Goal: Task Accomplishment & Management: Manage account settings

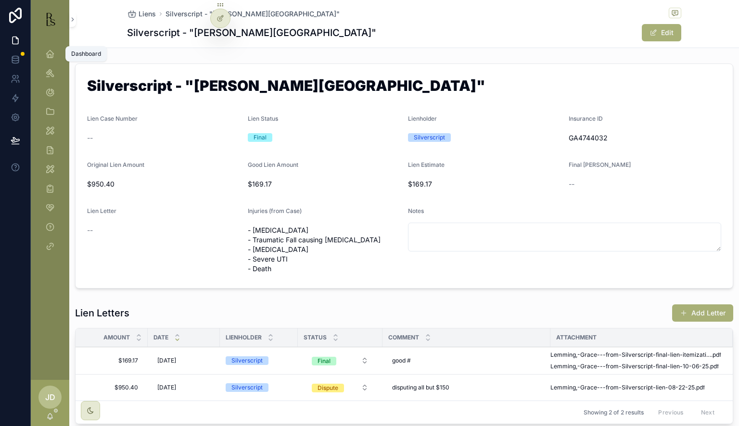
click at [52, 57] on icon "scrollable content" at bounding box center [50, 54] width 10 height 10
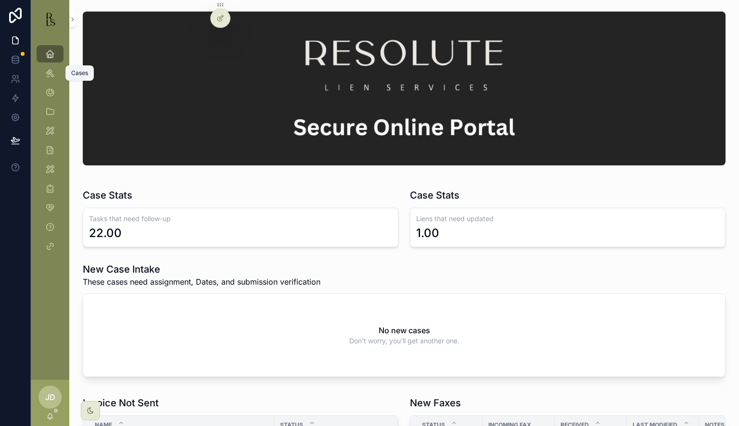
click at [52, 69] on icon "scrollable content" at bounding box center [50, 73] width 10 height 10
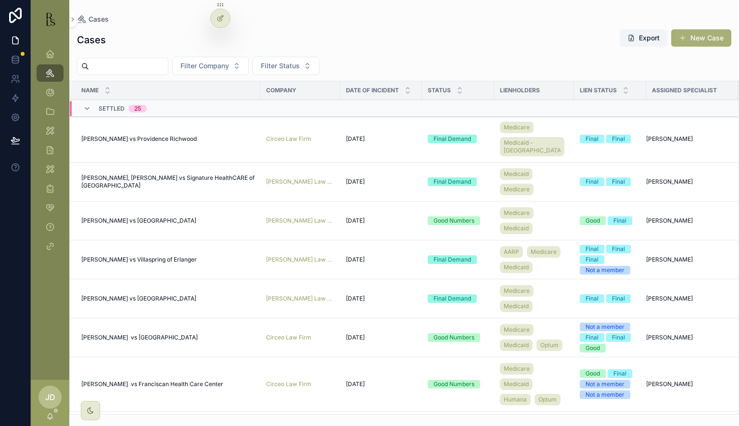
click at [118, 65] on input "scrollable content" at bounding box center [128, 66] width 79 height 13
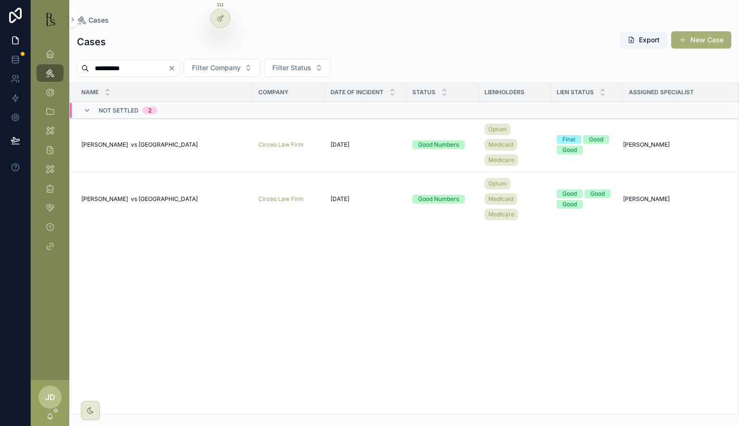
type input "**********"
click at [135, 146] on span "[PERSON_NAME] vs [GEOGRAPHIC_DATA]" at bounding box center [139, 145] width 116 height 8
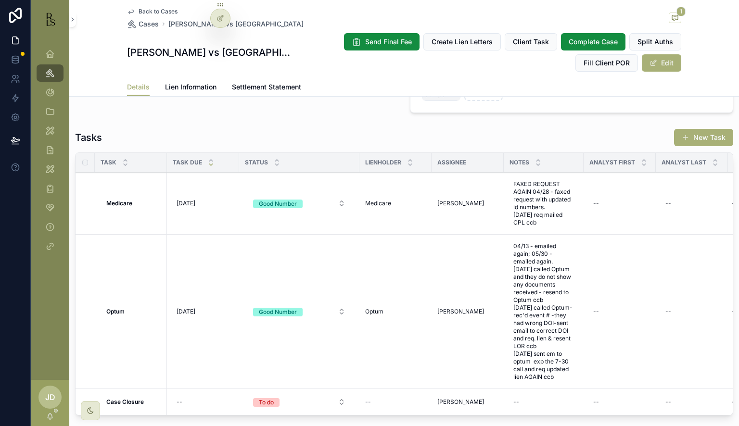
scroll to position [866, 0]
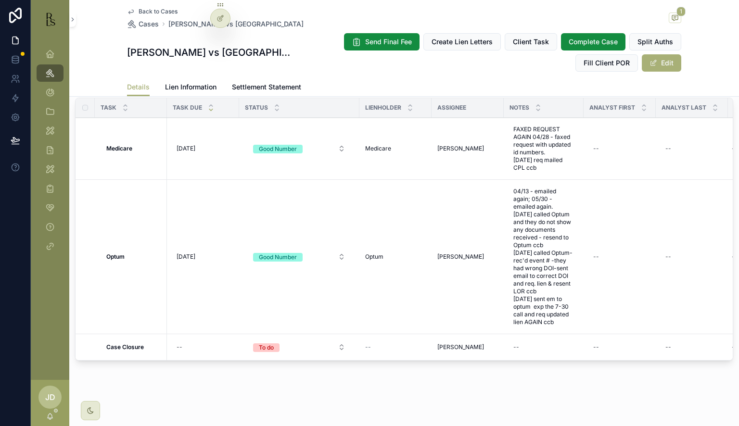
click at [189, 91] on span "Lien Information" at bounding box center [191, 87] width 52 height 10
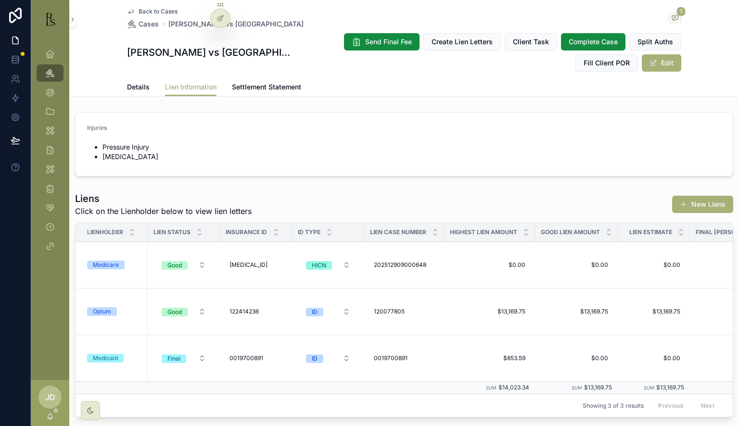
click at [134, 269] on td "Medicare" at bounding box center [112, 265] width 72 height 47
click at [134, 263] on div "Medicare" at bounding box center [114, 265] width 55 height 9
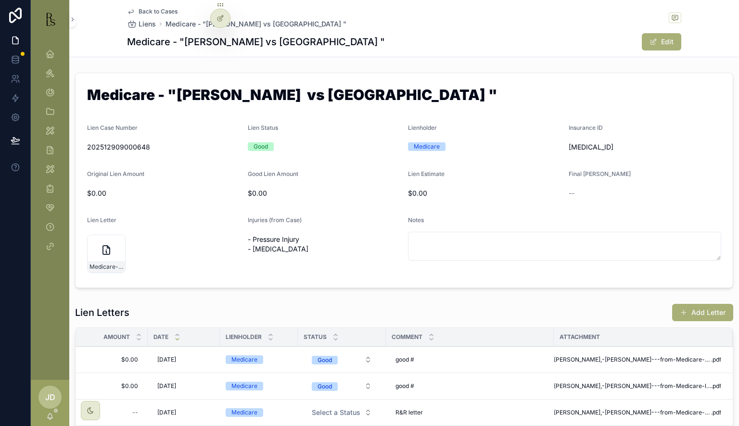
click at [706, 304] on div "Add Letter" at bounding box center [697, 313] width 72 height 18
click at [692, 307] on button "Add Letter" at bounding box center [702, 312] width 61 height 17
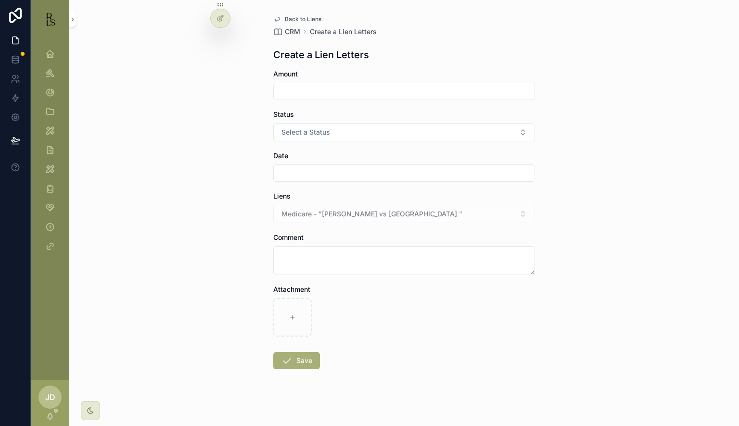
click at [308, 92] on input "scrollable content" at bounding box center [404, 91] width 261 height 13
type input "*****"
drag, startPoint x: 314, startPoint y: 131, endPoint x: 313, endPoint y: 136, distance: 4.8
click at [314, 132] on span "Select a Status" at bounding box center [306, 133] width 49 height 10
click at [365, 184] on div "Good" at bounding box center [401, 185] width 134 height 14
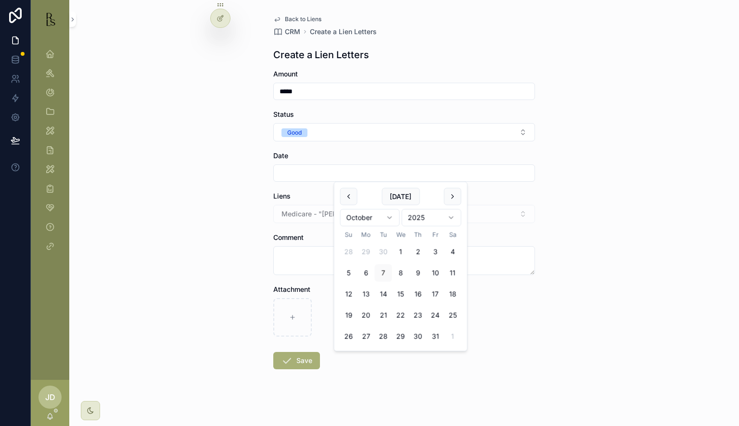
click at [305, 174] on input "scrollable content" at bounding box center [404, 173] width 261 height 13
click at [437, 253] on button "3" at bounding box center [435, 252] width 17 height 17
type input "*********"
click at [322, 261] on textarea "scrollable content" at bounding box center [404, 260] width 262 height 29
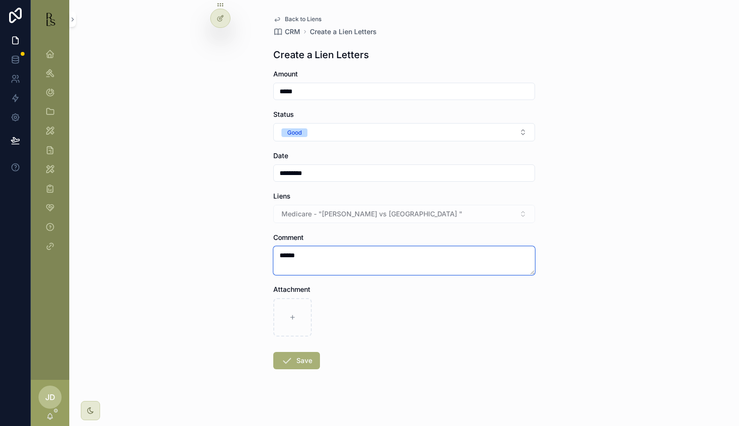
type textarea "******"
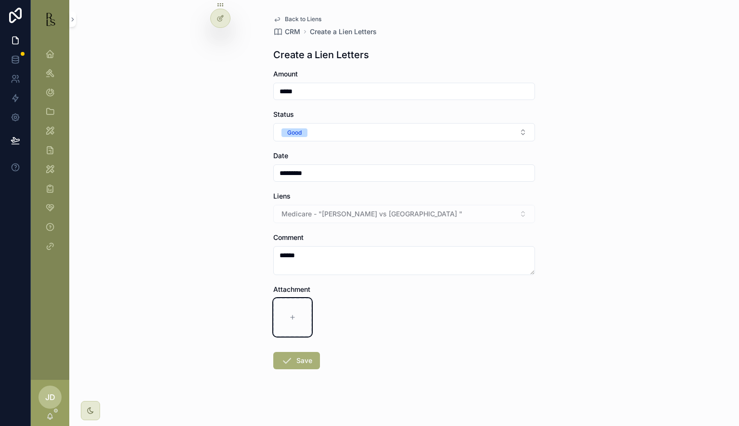
click at [302, 309] on div "scrollable content" at bounding box center [292, 317] width 39 height 39
type input "**********"
click at [284, 361] on icon "scrollable content" at bounding box center [287, 361] width 12 height 12
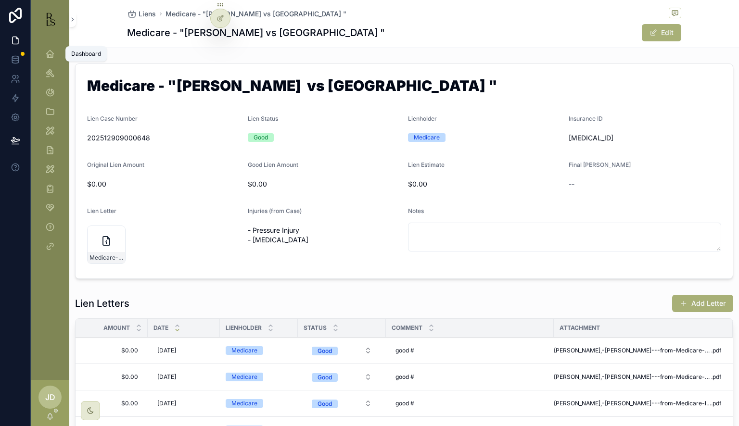
click at [52, 57] on icon "scrollable content" at bounding box center [50, 54] width 10 height 10
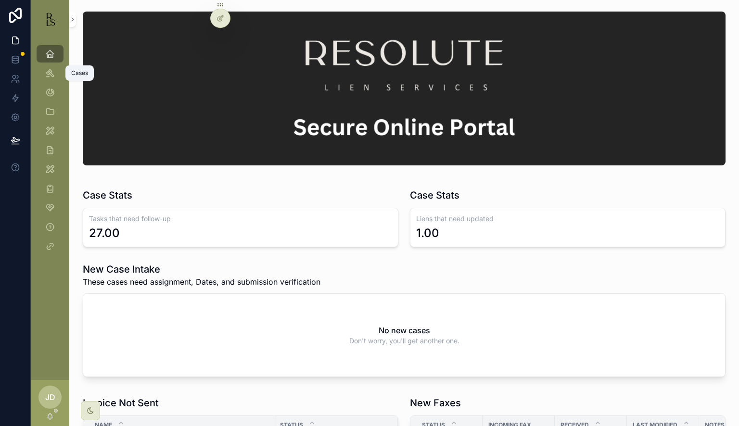
click at [57, 73] on div "Cases" at bounding box center [49, 72] width 15 height 15
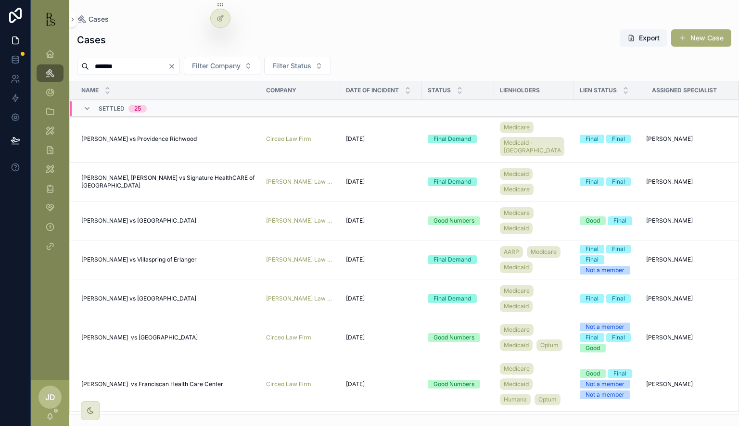
type input "*******"
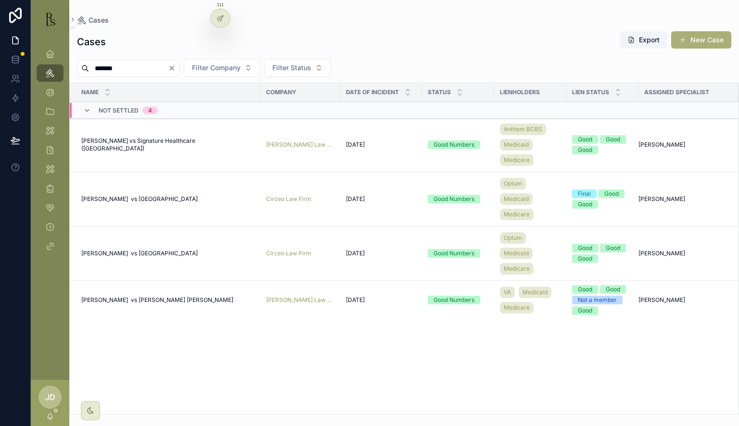
click at [145, 198] on span "[PERSON_NAME] vs [GEOGRAPHIC_DATA]" at bounding box center [139, 199] width 116 height 8
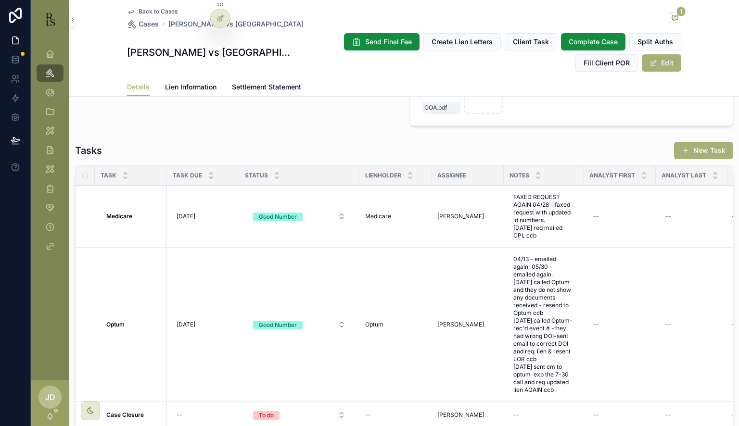
scroll to position [818, 0]
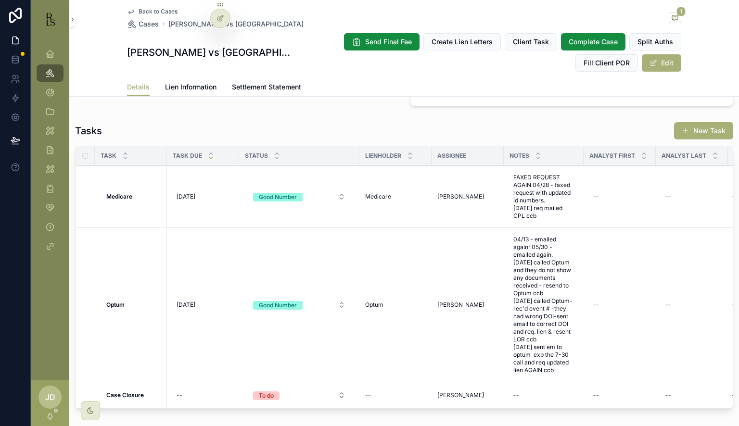
click at [142, 21] on span "Cases" at bounding box center [149, 24] width 20 height 10
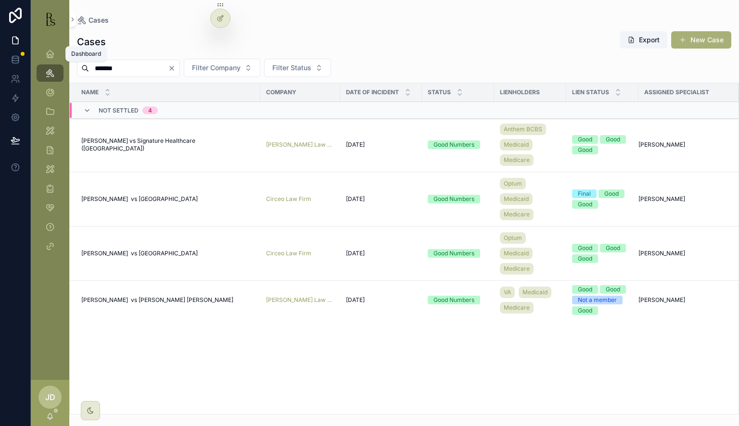
drag, startPoint x: 151, startPoint y: 65, endPoint x: 38, endPoint y: 47, distance: 115.1
click at [38, 47] on div "Dashboard Cases Invoices Client Management Tools Lienholder Address My Tools Re…" at bounding box center [385, 213] width 708 height 426
type input "*******"
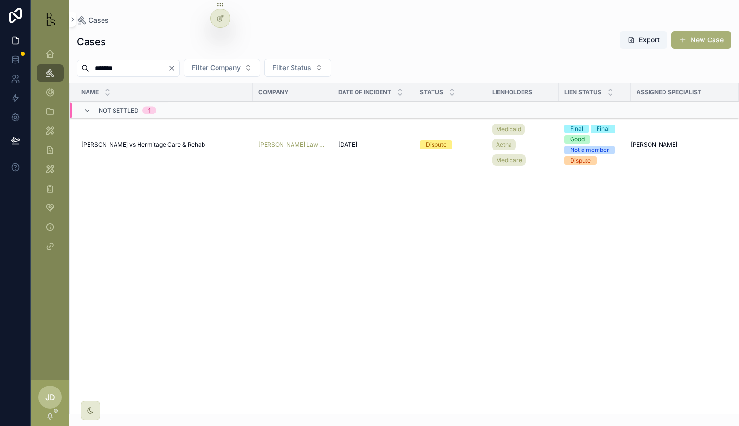
click at [130, 145] on span "[PERSON_NAME] vs Hermitage Care & Rehab" at bounding box center [143, 145] width 124 height 8
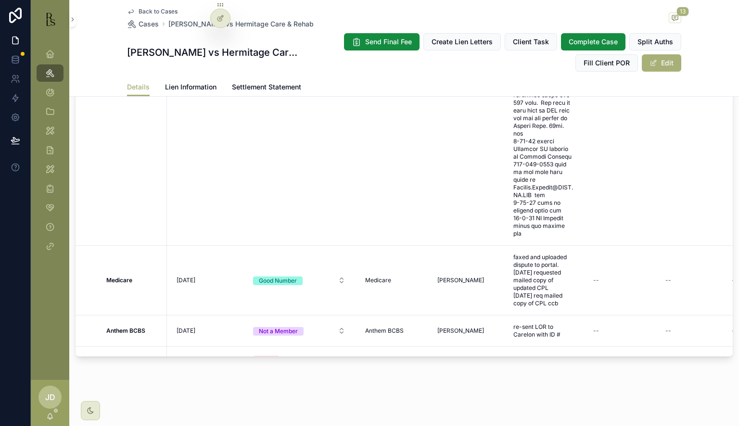
scroll to position [943, 0]
click at [195, 277] on span "[DATE]" at bounding box center [186, 281] width 19 height 8
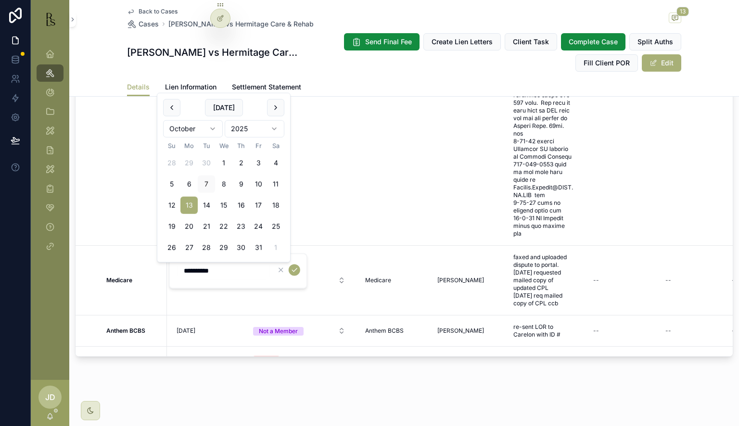
click at [191, 271] on input "**********" at bounding box center [223, 270] width 91 height 13
click at [187, 269] on input "**********" at bounding box center [223, 270] width 91 height 13
drag, startPoint x: 220, startPoint y: 272, endPoint x: 181, endPoint y: 273, distance: 39.5
click at [181, 273] on input "**********" at bounding box center [223, 270] width 91 height 13
type input "********"
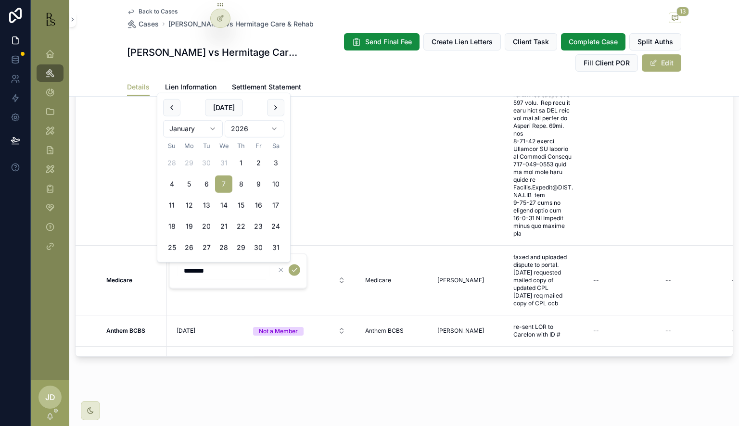
click at [290, 270] on button "scrollable content" at bounding box center [295, 270] width 12 height 12
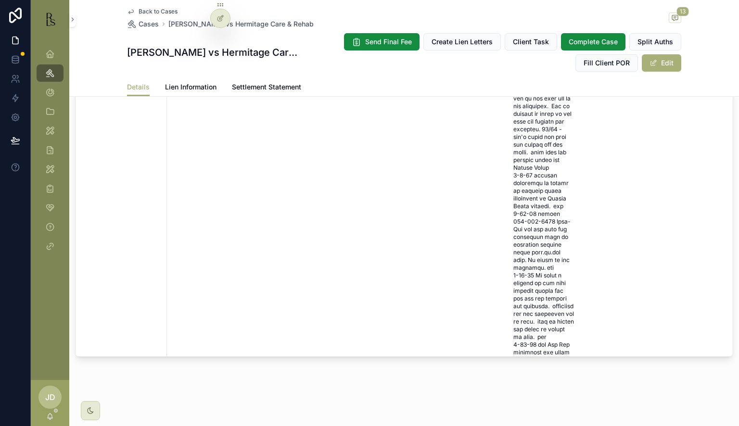
click at [184, 91] on span "Lien Information" at bounding box center [191, 87] width 52 height 10
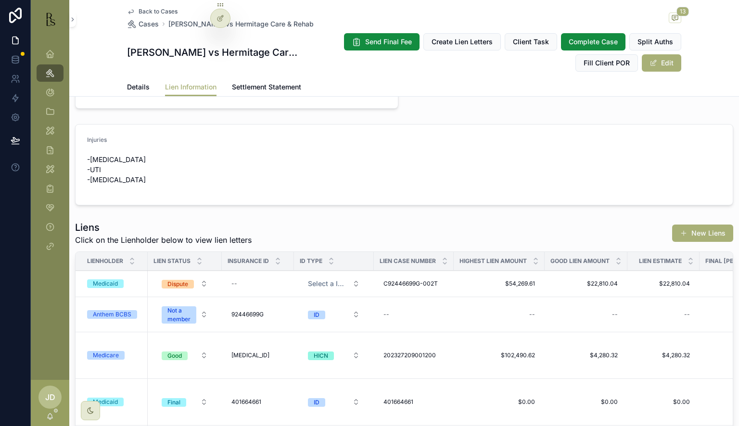
scroll to position [214, 0]
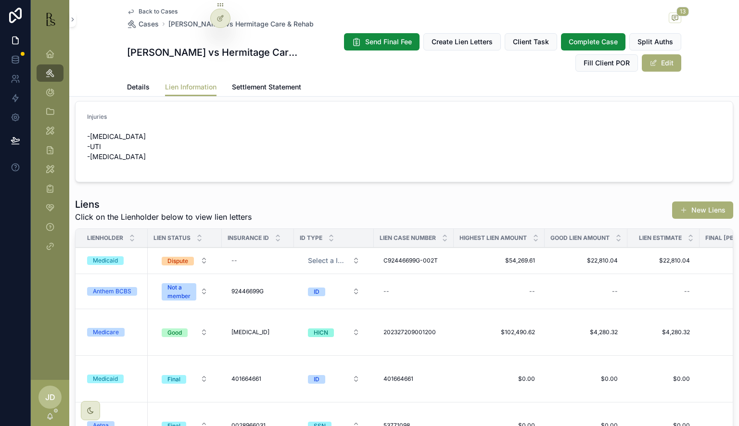
click at [131, 332] on div "Medicare" at bounding box center [114, 332] width 55 height 9
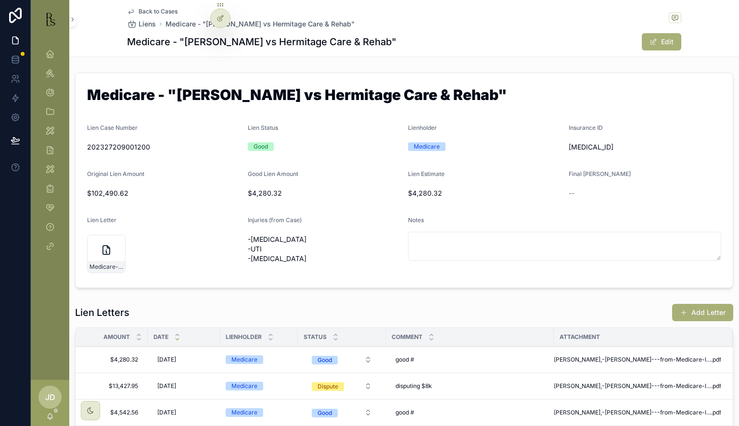
click at [699, 310] on button "Add Letter" at bounding box center [702, 312] width 61 height 17
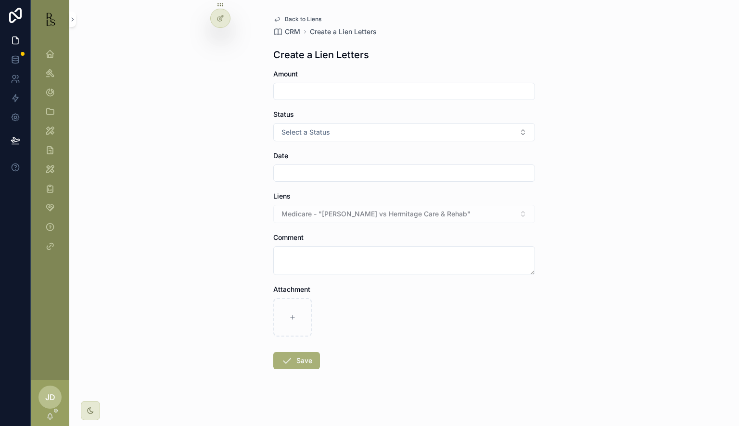
click at [293, 93] on input "scrollable content" at bounding box center [404, 91] width 261 height 13
drag, startPoint x: 319, startPoint y: 94, endPoint x: 270, endPoint y: 93, distance: 48.1
click at [274, 93] on input "*********" at bounding box center [404, 91] width 261 height 13
type input "**********"
click at [322, 168] on input "scrollable content" at bounding box center [404, 173] width 261 height 13
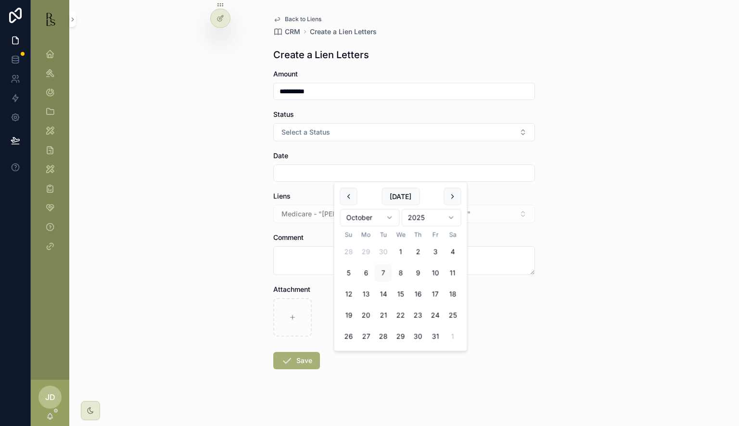
click at [322, 167] on input "scrollable content" at bounding box center [404, 173] width 261 height 13
click at [434, 253] on button "3" at bounding box center [435, 252] width 17 height 17
type input "*********"
click at [290, 250] on textarea "scrollable content" at bounding box center [404, 260] width 262 height 29
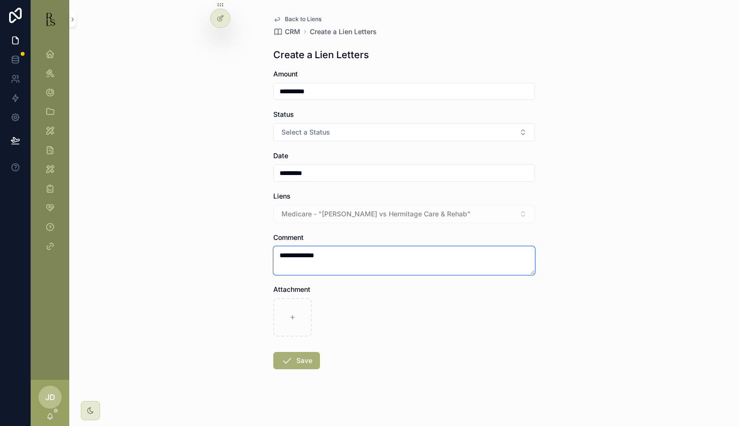
type textarea "**********"
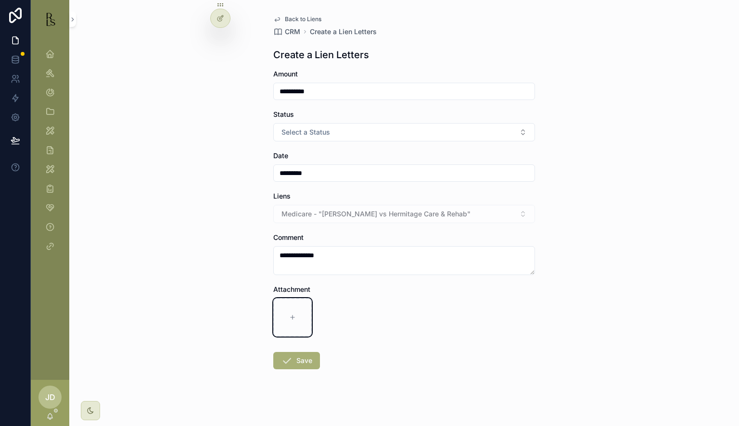
click at [292, 327] on div "scrollable content" at bounding box center [292, 317] width 39 height 39
type input "**********"
click at [289, 358] on button "Save" at bounding box center [296, 360] width 47 height 17
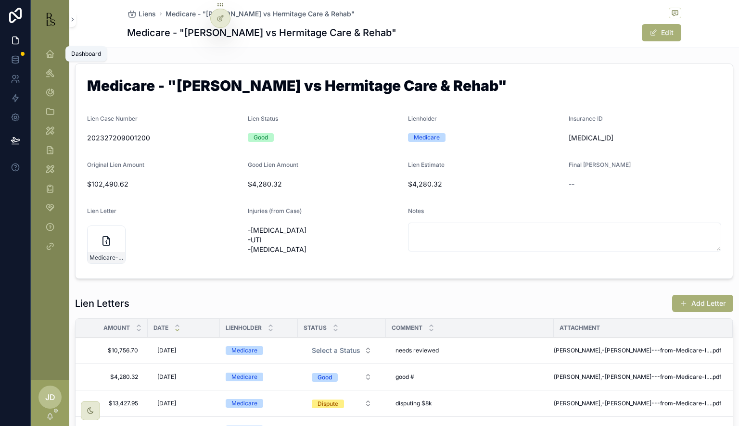
click at [53, 55] on icon "scrollable content" at bounding box center [50, 54] width 10 height 10
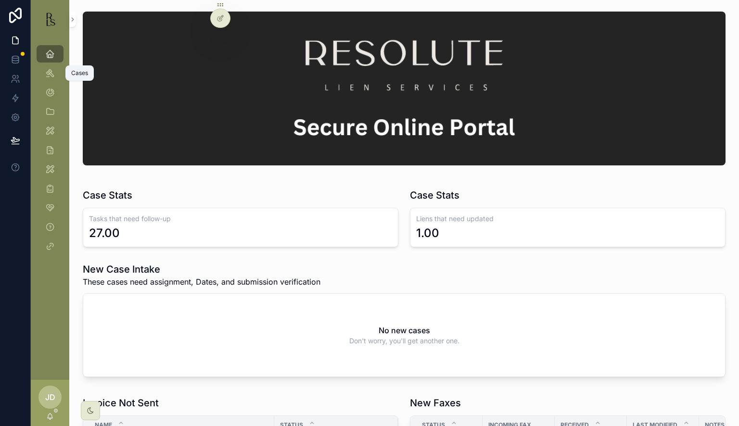
click at [57, 72] on div "Cases" at bounding box center [49, 72] width 15 height 15
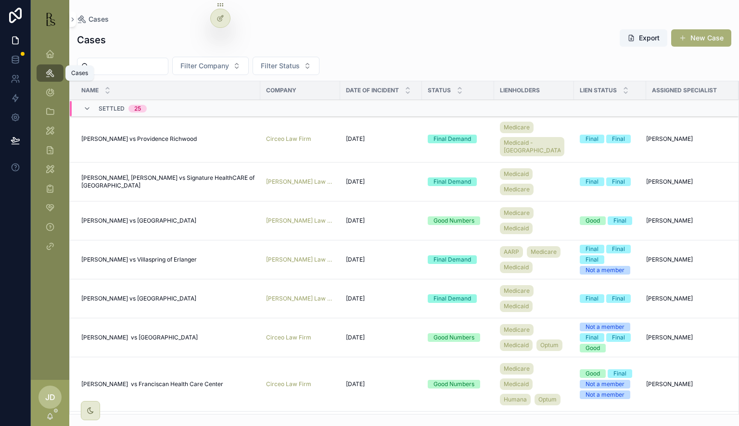
click at [118, 64] on input "scrollable content" at bounding box center [128, 66] width 79 height 13
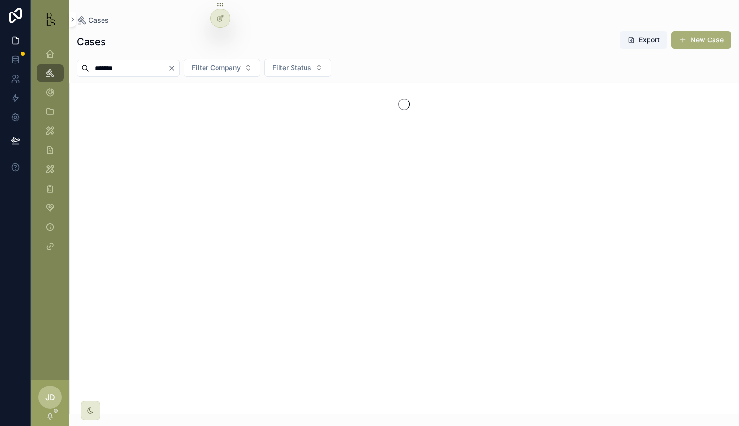
type input "*******"
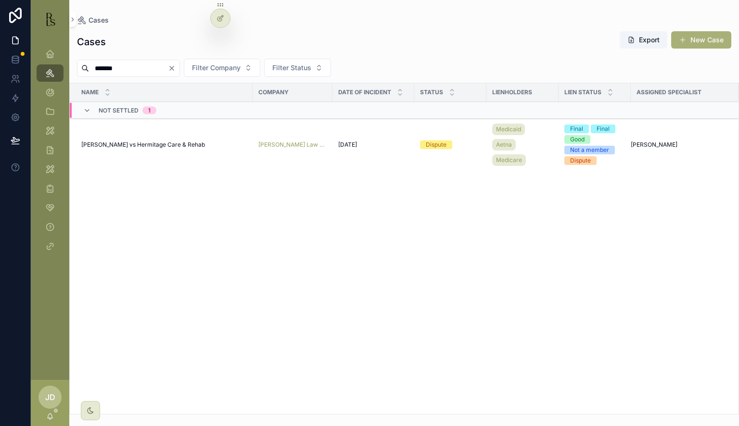
click at [144, 146] on span "[PERSON_NAME] vs Hermitage Care & Rehab" at bounding box center [143, 145] width 124 height 8
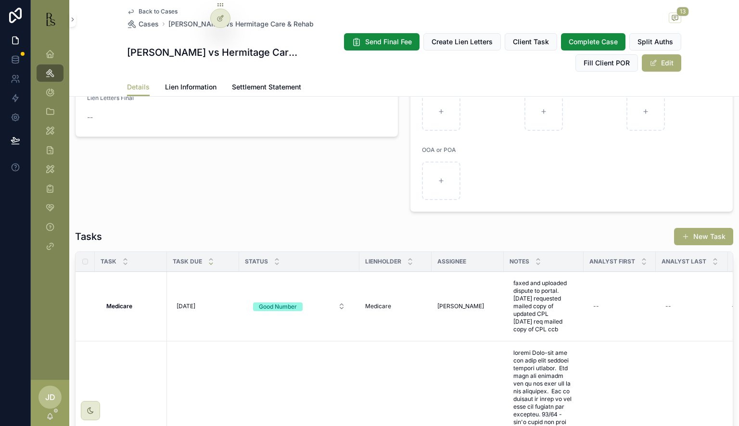
scroll to position [866, 0]
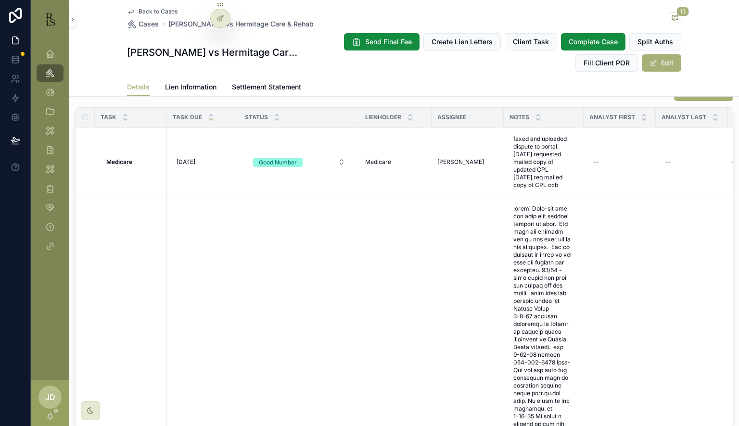
click at [0, 0] on button "Needs Review" at bounding box center [0, 0] width 0 height 0
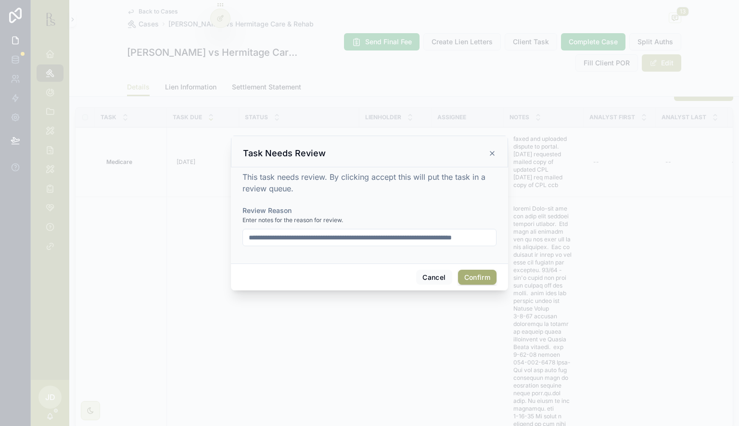
scroll to position [0, 24]
drag, startPoint x: 248, startPoint y: 237, endPoint x: 505, endPoint y: 249, distance: 257.3
click at [505, 249] on div "**********" at bounding box center [369, 215] width 277 height 96
type input "**********"
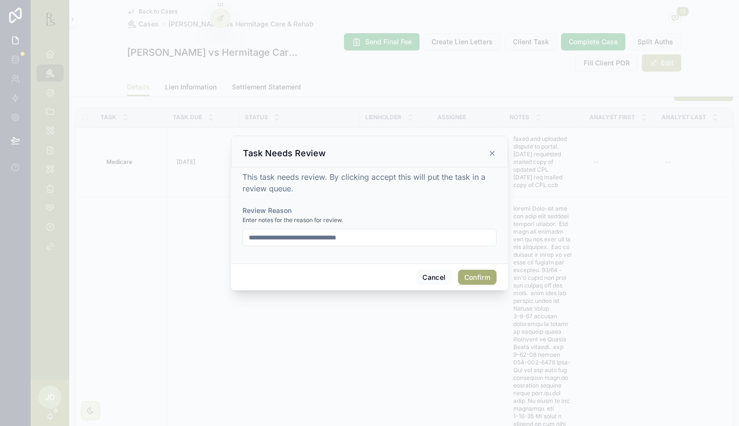
click at [479, 281] on button "Confirm" at bounding box center [477, 277] width 39 height 15
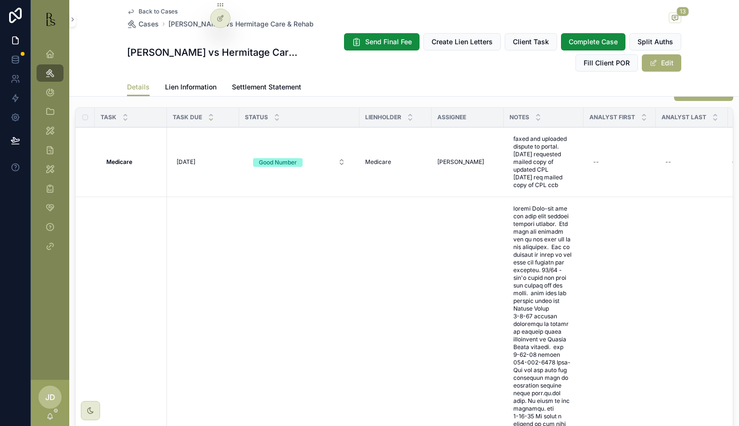
click at [196, 84] on span "Lien Information" at bounding box center [191, 87] width 52 height 10
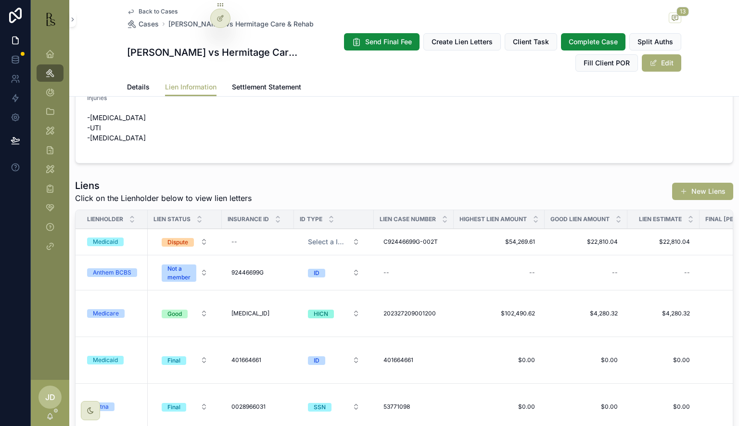
scroll to position [241, 0]
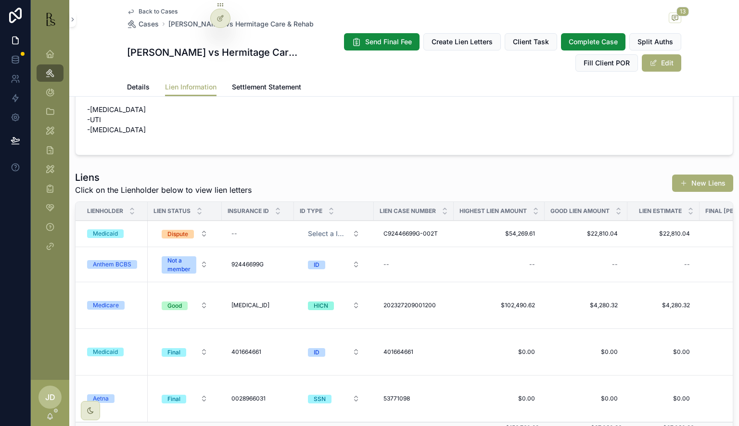
click at [594, 305] on span "$4,280.32" at bounding box center [586, 306] width 64 height 8
drag, startPoint x: 600, startPoint y: 316, endPoint x: 560, endPoint y: 320, distance: 40.1
click at [560, 320] on input "*********" at bounding box center [601, 318] width 90 height 13
drag, startPoint x: 610, startPoint y: 314, endPoint x: 558, endPoint y: 321, distance: 51.9
click at [558, 321] on input "**********" at bounding box center [601, 318] width 90 height 13
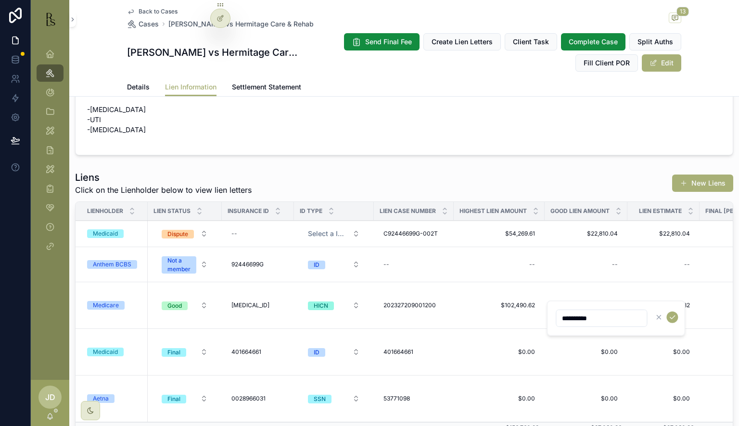
type input "**********"
click at [670, 316] on icon "scrollable content" at bounding box center [673, 318] width 8 height 8
click at [671, 307] on span "$4,280.32" at bounding box center [663, 306] width 53 height 8
click at [671, 304] on span "$4,280.32" at bounding box center [663, 306] width 53 height 8
drag, startPoint x: 594, startPoint y: 316, endPoint x: 518, endPoint y: 318, distance: 76.1
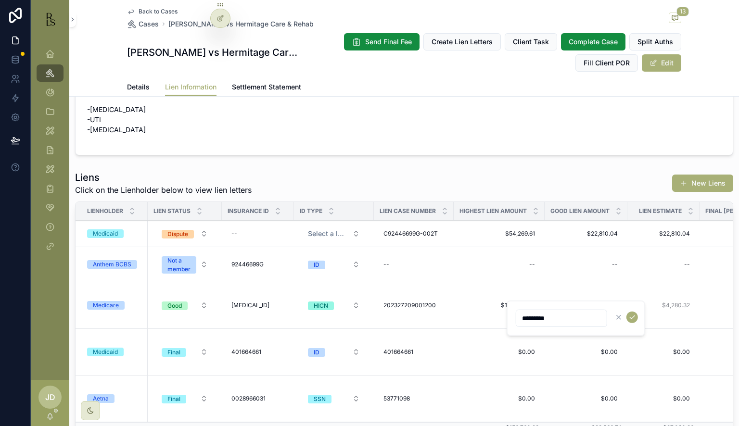
click at [518, 318] on input "*********" at bounding box center [561, 318] width 90 height 13
type input "**********"
click at [633, 317] on icon "scrollable content" at bounding box center [632, 317] width 5 height 3
click at [150, 22] on span "Cases" at bounding box center [149, 24] width 20 height 10
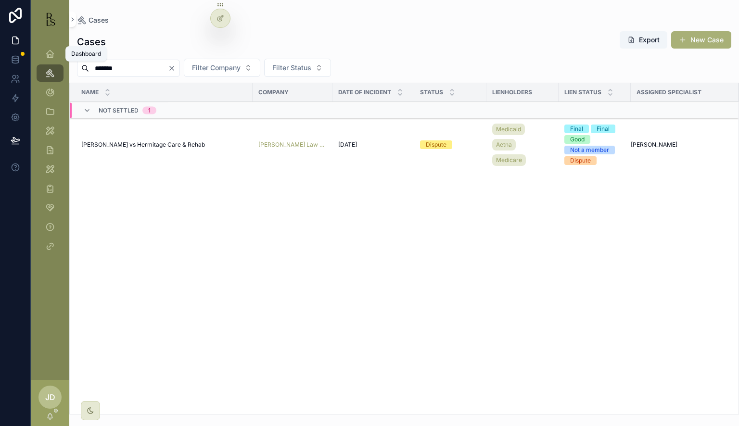
drag, startPoint x: 154, startPoint y: 64, endPoint x: 51, endPoint y: 61, distance: 103.1
click at [51, 61] on div "Dashboard Cases Invoices Client Management Tools Lienholder Address My Tools Re…" at bounding box center [385, 213] width 708 height 426
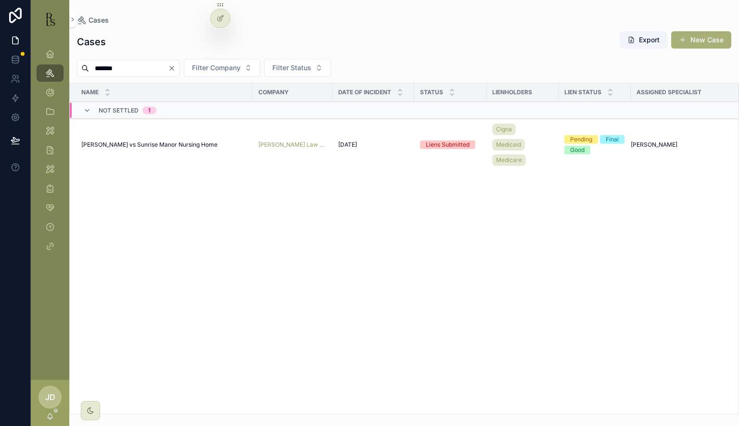
type input "*******"
click at [52, 56] on icon "scrollable content" at bounding box center [50, 54] width 10 height 10
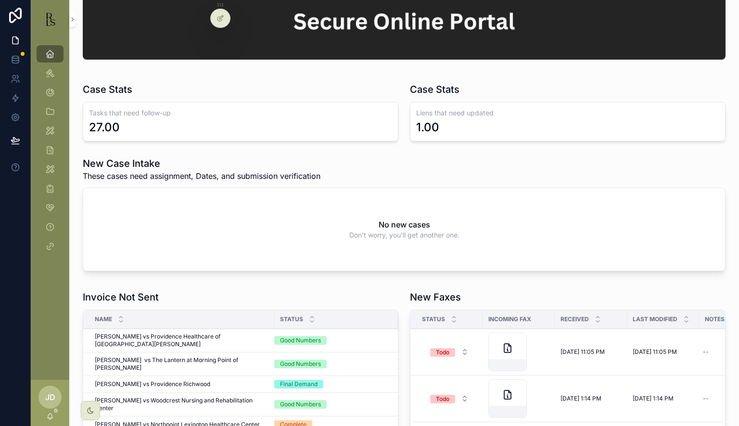
scroll to position [241, 0]
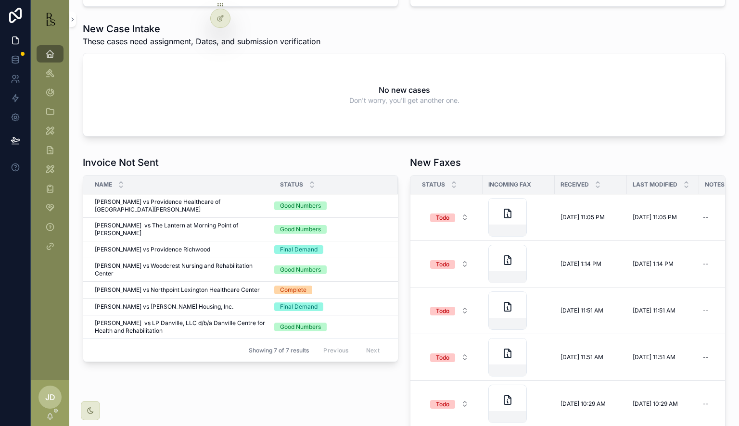
click at [502, 214] on icon "scrollable content" at bounding box center [508, 214] width 12 height 12
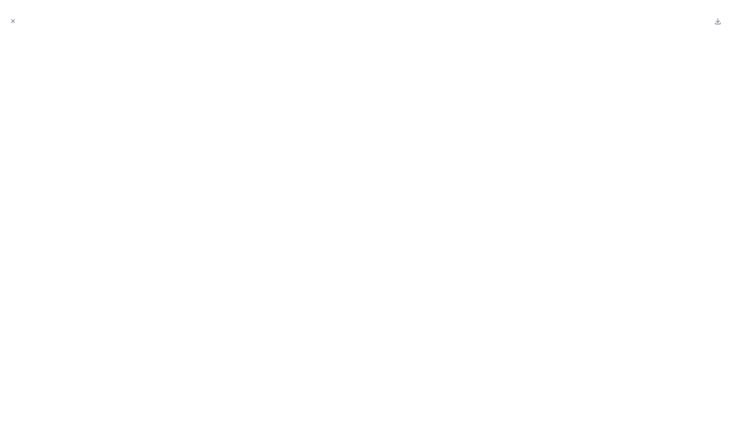
click at [13, 23] on icon "Close modal" at bounding box center [13, 21] width 7 height 7
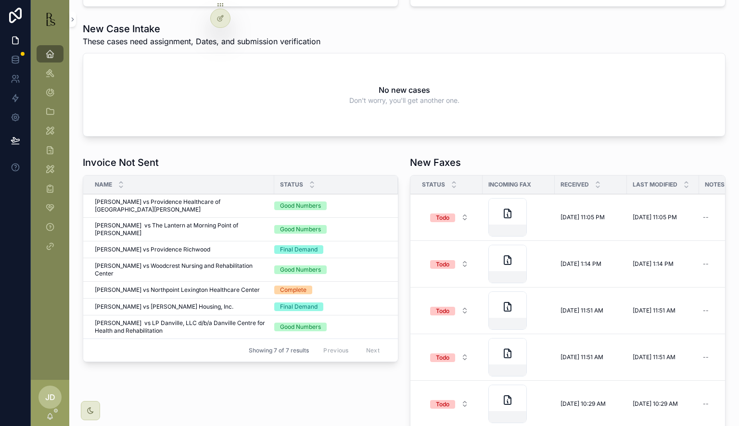
click at [491, 265] on div "scrollable content" at bounding box center [508, 264] width 39 height 39
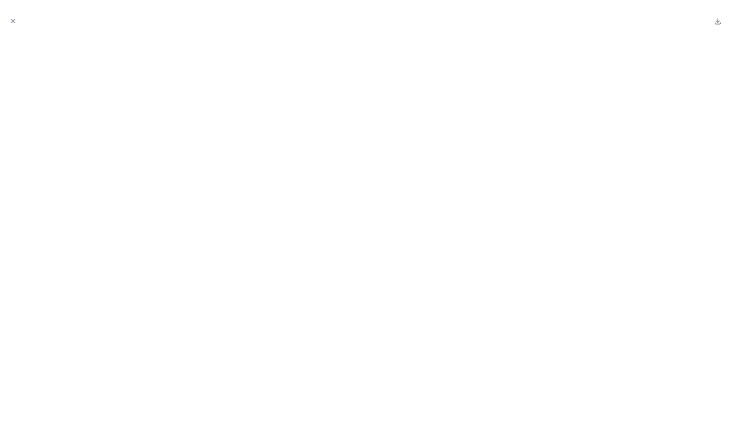
click at [15, 25] on button "Close modal" at bounding box center [13, 21] width 11 height 11
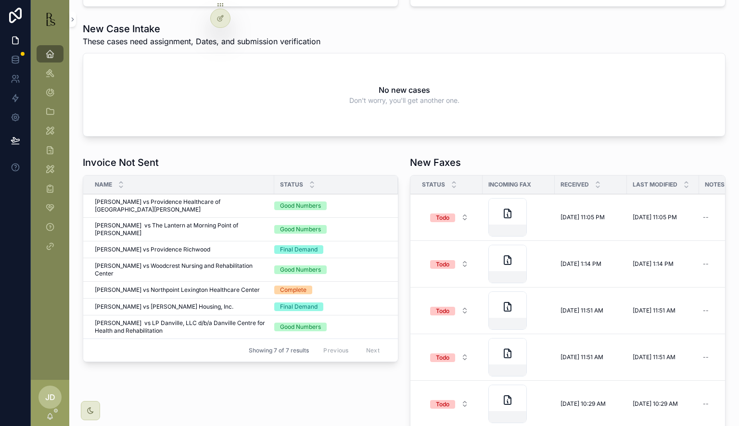
click at [511, 306] on div "scrollable content" at bounding box center [508, 311] width 39 height 39
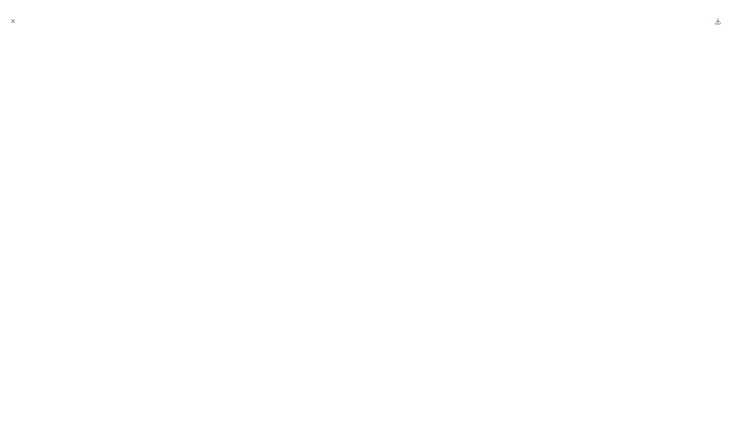
click at [14, 19] on icon "Close modal" at bounding box center [13, 21] width 7 height 7
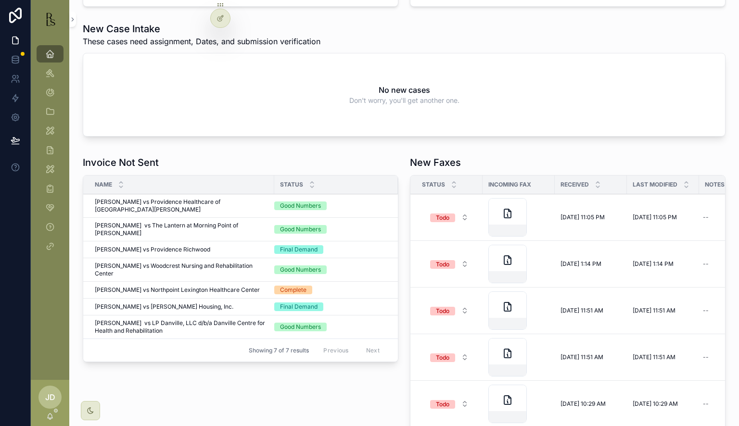
click at [463, 266] on button "Todo" at bounding box center [450, 264] width 54 height 17
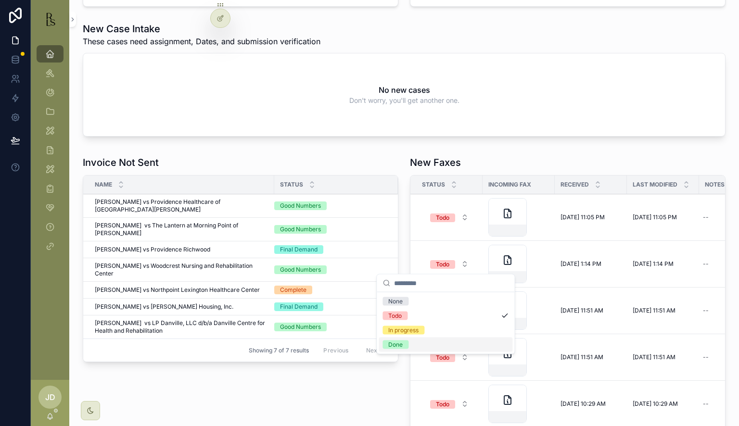
click at [414, 347] on div "Done" at bounding box center [446, 345] width 134 height 14
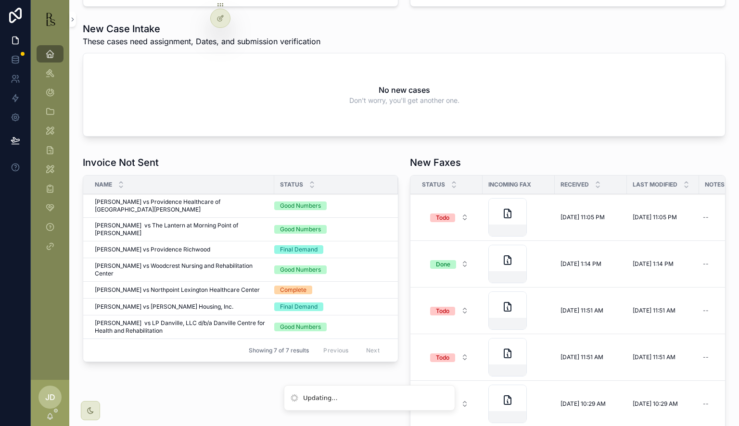
click at [448, 309] on span "Todo" at bounding box center [442, 311] width 25 height 9
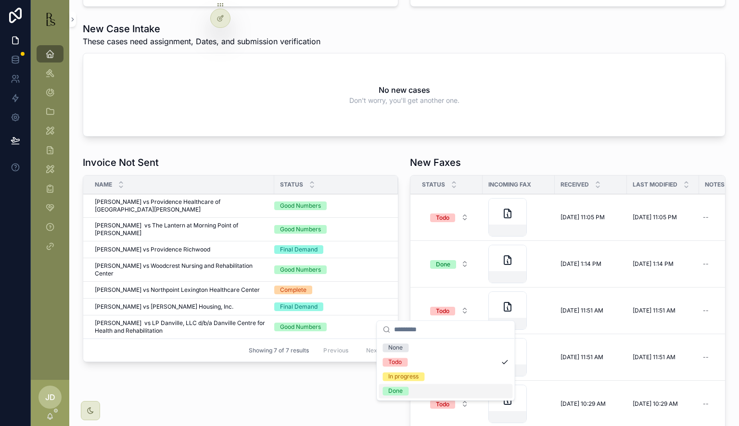
click at [412, 395] on div "Done" at bounding box center [446, 391] width 134 height 14
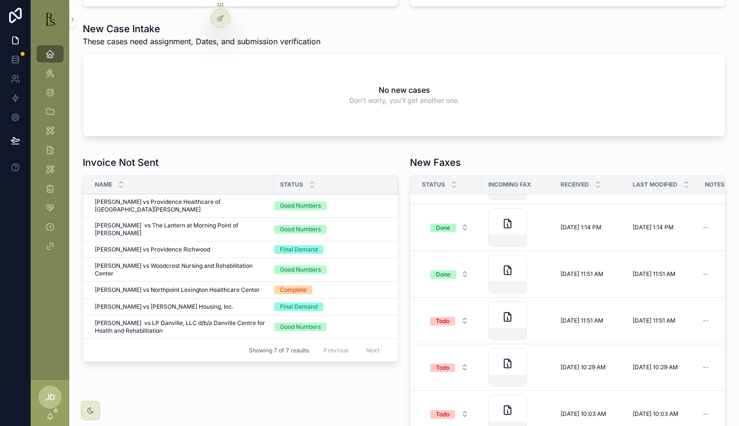
scroll to position [96, 0]
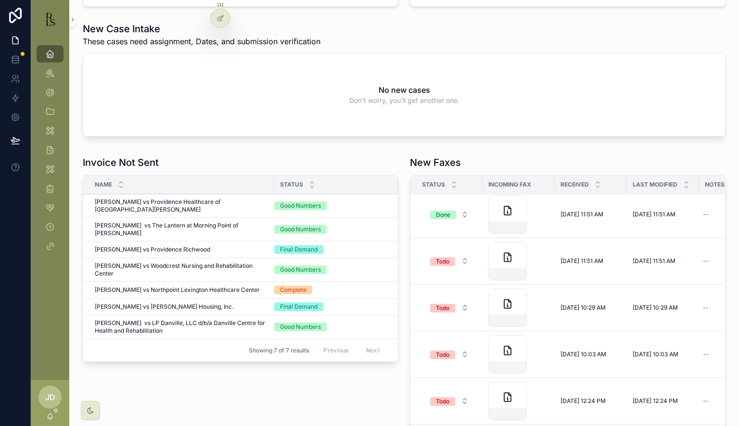
click at [452, 258] on button "Todo" at bounding box center [450, 261] width 54 height 17
click at [402, 344] on div "Done" at bounding box center [395, 341] width 14 height 9
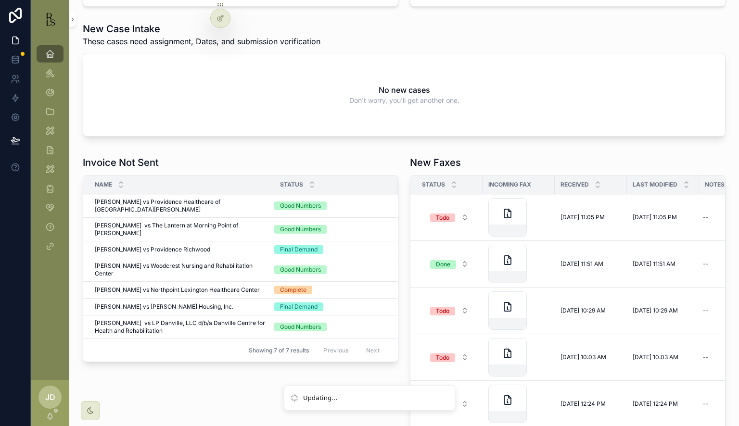
click at [455, 312] on button "Todo" at bounding box center [450, 310] width 54 height 17
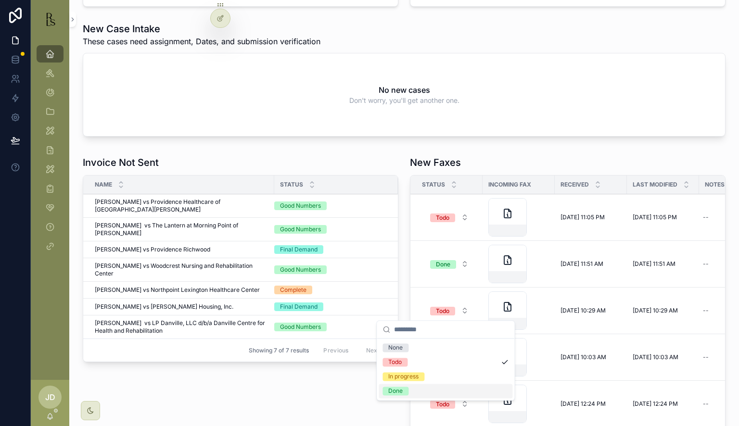
click at [405, 389] on span "Done" at bounding box center [396, 391] width 26 height 9
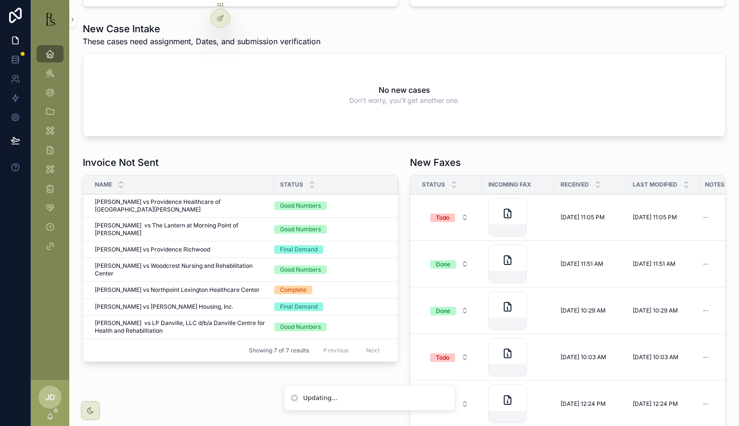
click at [444, 355] on div "Todo" at bounding box center [442, 358] width 13 height 9
click at [49, 76] on icon "scrollable content" at bounding box center [50, 73] width 10 height 10
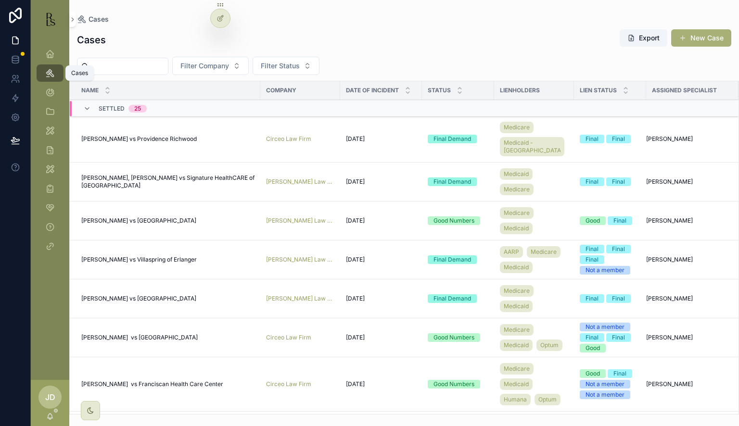
click at [113, 67] on input "scrollable content" at bounding box center [128, 66] width 79 height 13
type input "******"
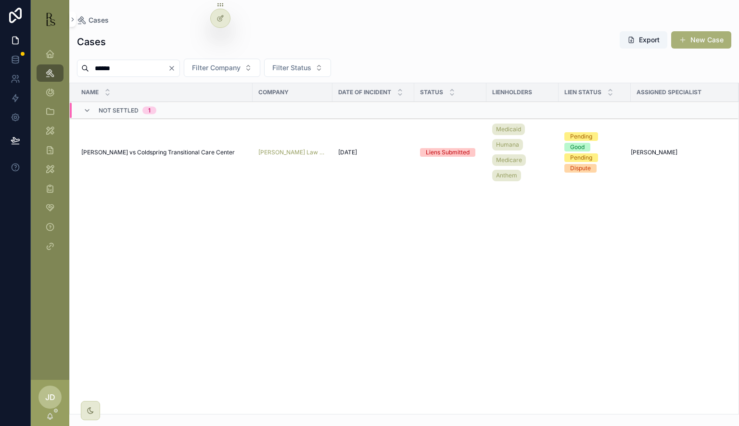
click at [188, 152] on span "[PERSON_NAME] vs Coldspring Transitional Care Center" at bounding box center [158, 153] width 154 height 8
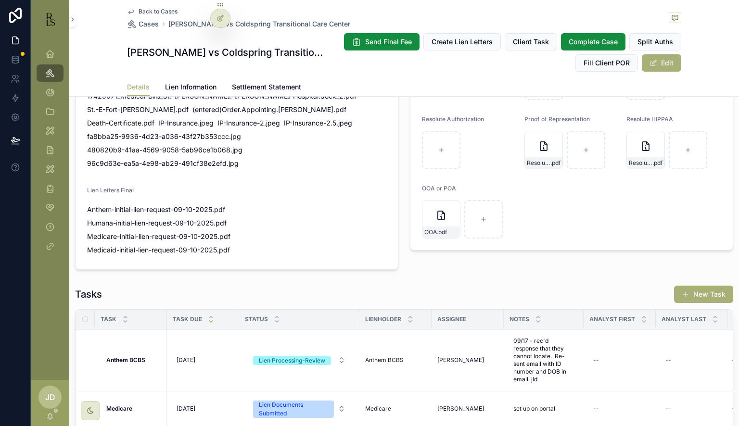
scroll to position [1221, 0]
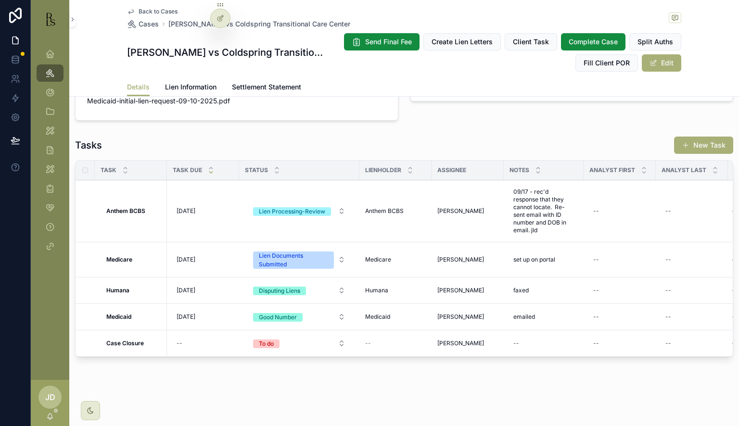
click at [185, 287] on span "[DATE]" at bounding box center [186, 291] width 19 height 8
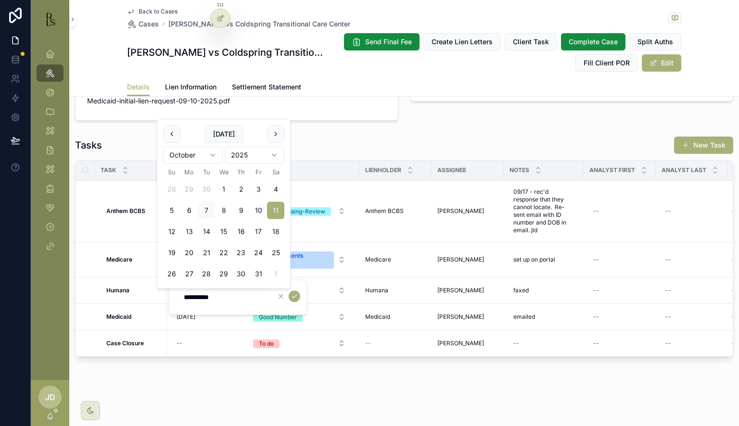
click at [189, 297] on input "**********" at bounding box center [223, 297] width 91 height 13
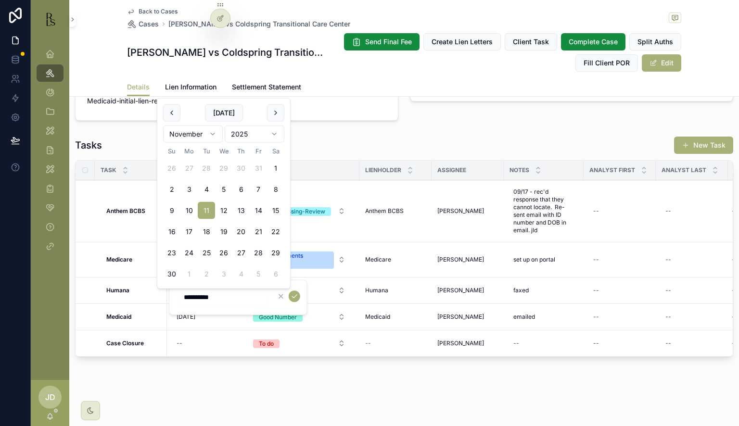
type input "**********"
click at [292, 295] on icon "scrollable content" at bounding box center [295, 297] width 8 height 8
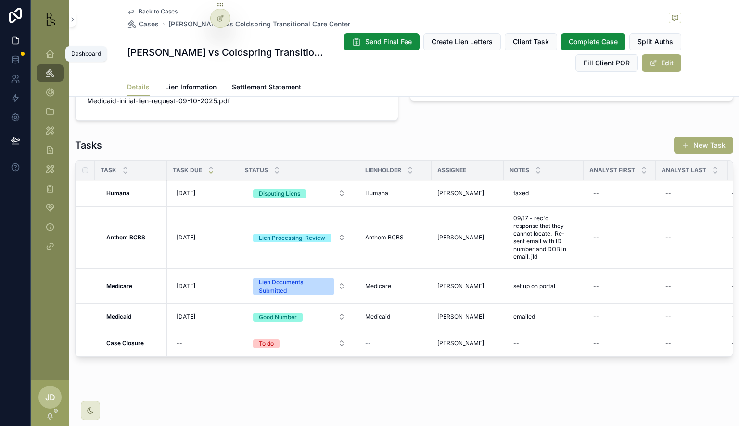
click at [54, 56] on icon "scrollable content" at bounding box center [50, 54] width 10 height 10
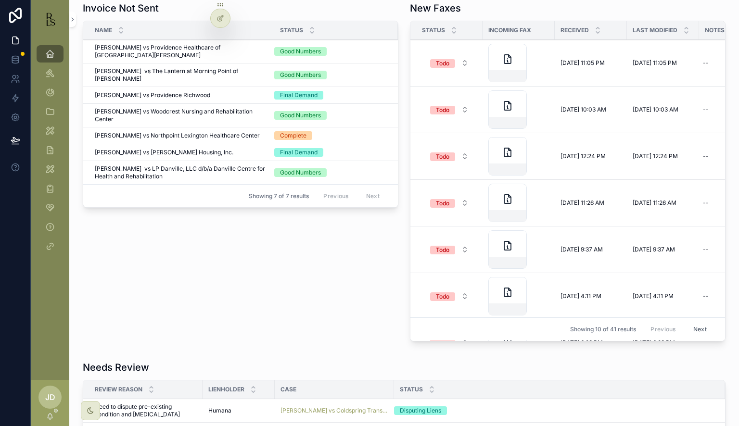
scroll to position [395, 0]
click at [460, 113] on button "Todo" at bounding box center [450, 110] width 54 height 17
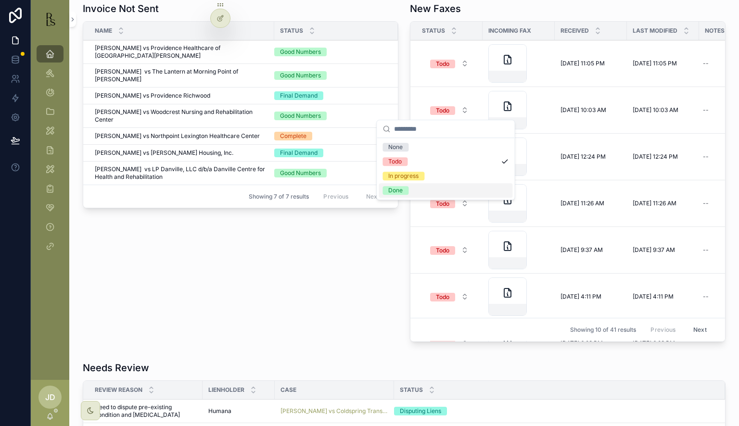
click at [429, 187] on div "Done" at bounding box center [446, 190] width 134 height 14
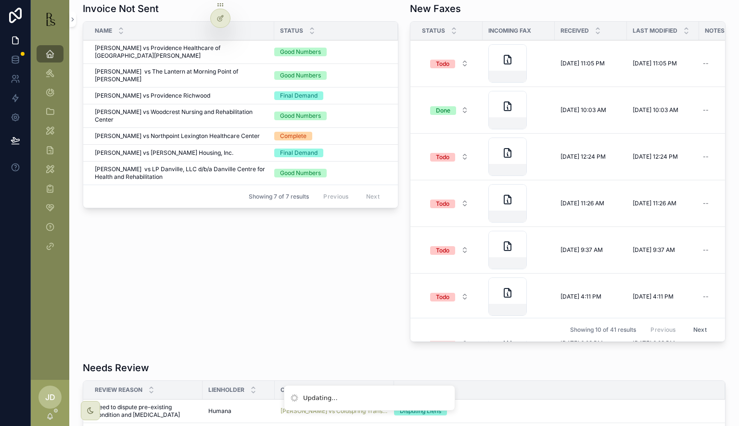
click at [445, 152] on span "Todo" at bounding box center [442, 157] width 25 height 10
click at [420, 234] on div "Done" at bounding box center [446, 237] width 134 height 14
click at [446, 201] on div "Todo" at bounding box center [442, 204] width 13 height 9
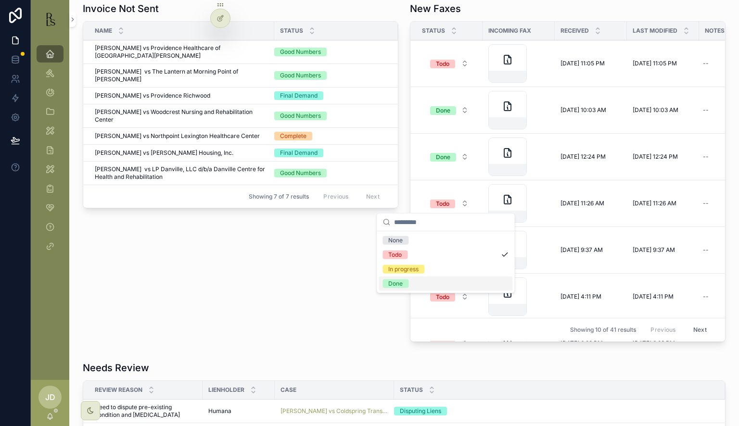
click at [404, 286] on span "Done" at bounding box center [396, 284] width 26 height 9
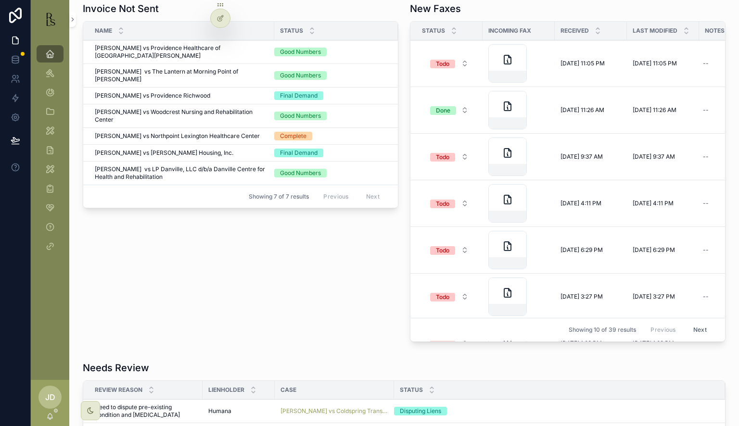
click at [443, 251] on div "Todo" at bounding box center [442, 250] width 13 height 9
click at [440, 251] on div "Todo" at bounding box center [442, 250] width 13 height 9
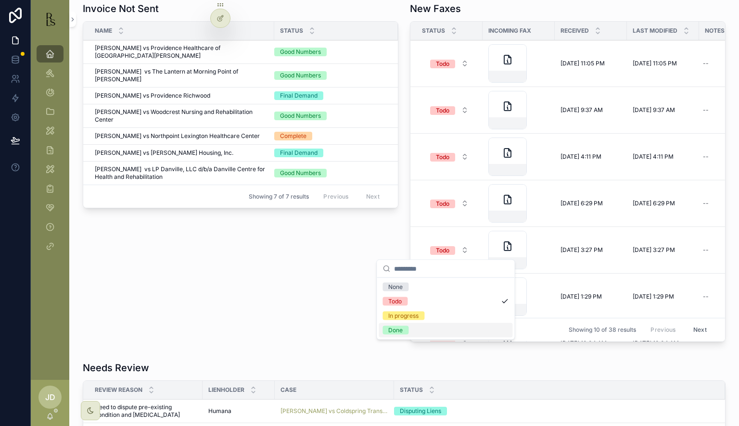
click at [403, 329] on span "Done" at bounding box center [396, 330] width 26 height 9
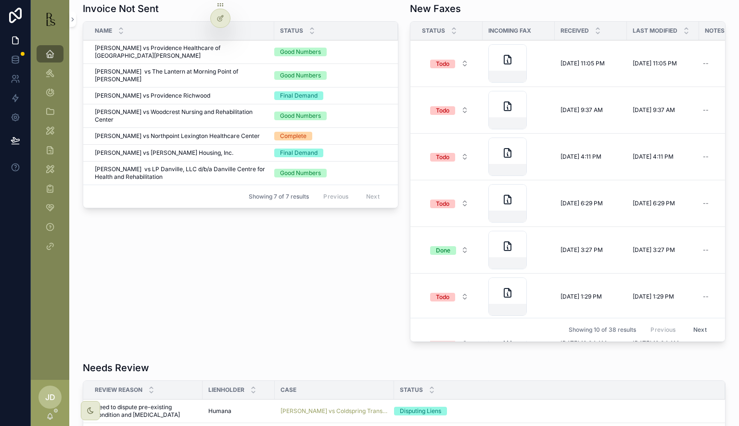
click at [438, 297] on div "Todo" at bounding box center [442, 297] width 13 height 9
click at [399, 369] on div "Needs Review" at bounding box center [404, 367] width 643 height 13
click at [431, 303] on button "Todo" at bounding box center [450, 296] width 54 height 17
click at [407, 372] on div "Done" at bounding box center [446, 377] width 134 height 14
click at [453, 249] on button "Todo" at bounding box center [450, 250] width 54 height 17
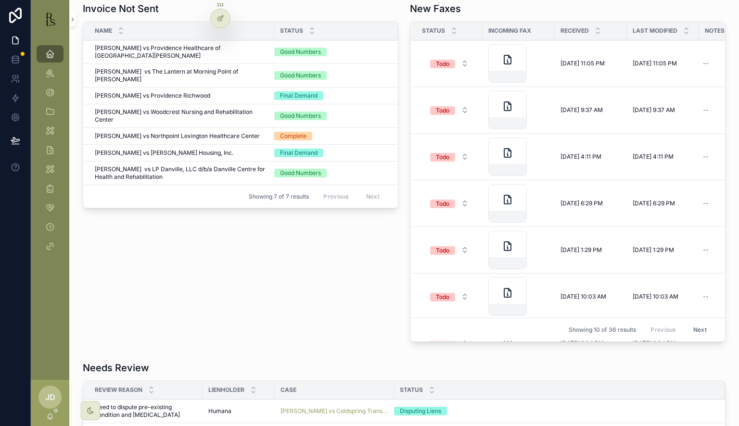
click at [437, 295] on div "Todo" at bounding box center [442, 297] width 13 height 9
click at [398, 374] on div "Done" at bounding box center [395, 377] width 14 height 9
click at [445, 257] on button "Todo" at bounding box center [450, 250] width 54 height 17
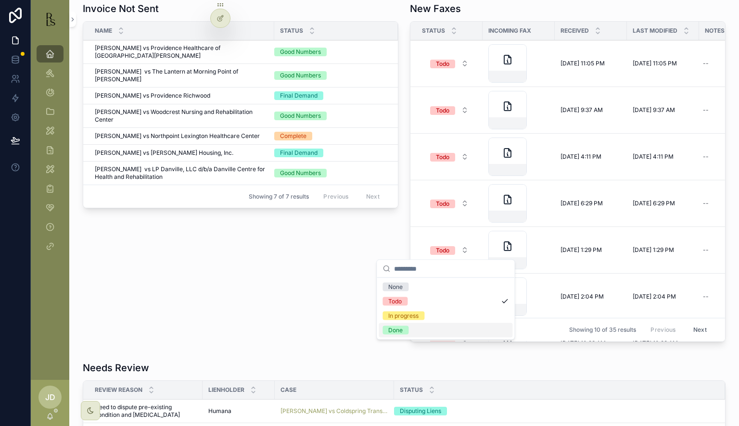
click at [402, 332] on div "Done" at bounding box center [395, 330] width 14 height 9
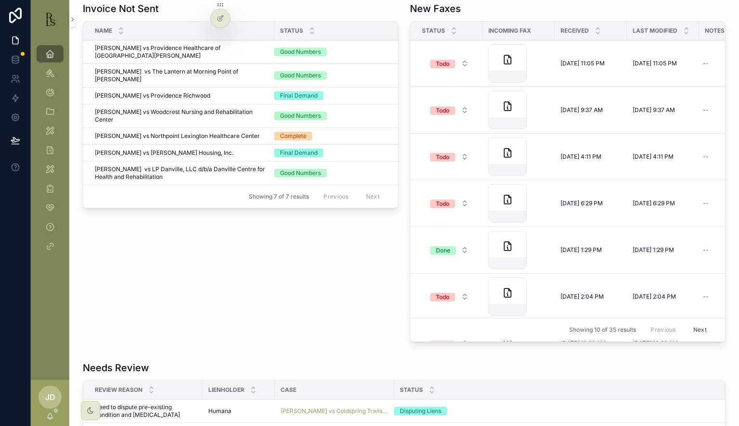
click at [436, 296] on div "Todo" at bounding box center [442, 297] width 13 height 9
click at [428, 306] on td "Todo" at bounding box center [447, 297] width 72 height 47
click at [431, 297] on span "Todo" at bounding box center [442, 297] width 25 height 9
click at [406, 374] on span "Done" at bounding box center [396, 377] width 26 height 9
click at [451, 248] on span "Todo" at bounding box center [442, 250] width 25 height 9
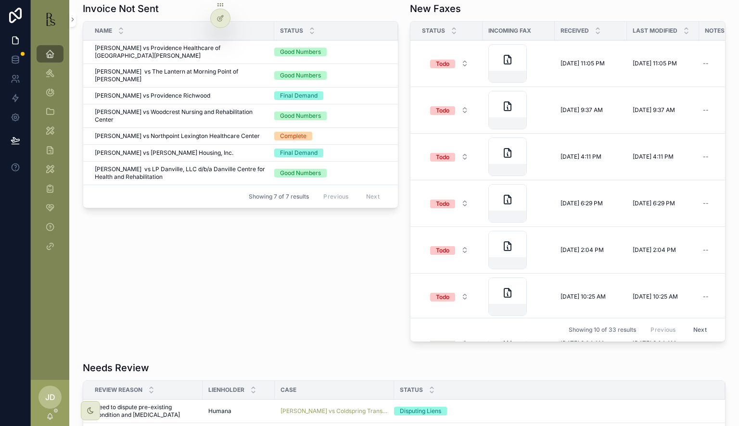
click at [425, 296] on button "Todo" at bounding box center [450, 296] width 54 height 17
click at [392, 375] on div "Done" at bounding box center [395, 377] width 14 height 9
click at [443, 252] on div "Todo" at bounding box center [442, 250] width 13 height 9
click at [439, 253] on div "Todo" at bounding box center [442, 250] width 13 height 9
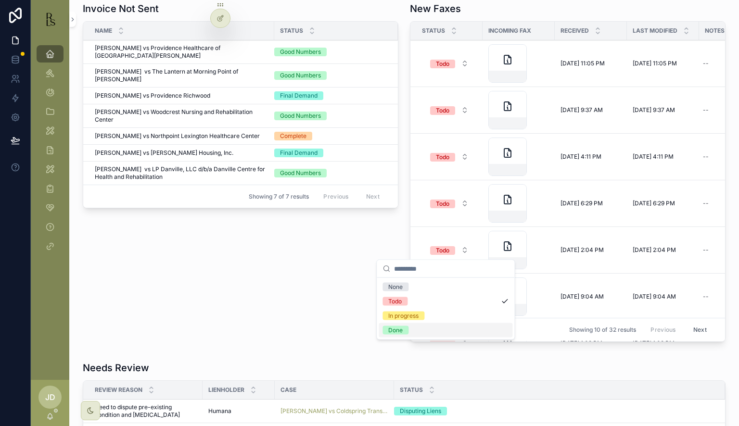
click at [403, 326] on span "Done" at bounding box center [396, 330] width 26 height 9
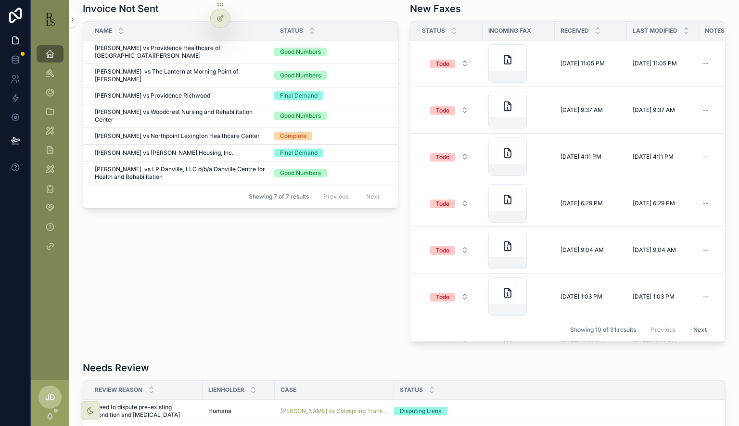
click at [444, 191] on td "Todo" at bounding box center [447, 203] width 72 height 47
click at [443, 200] on div "Todo" at bounding box center [442, 204] width 13 height 9
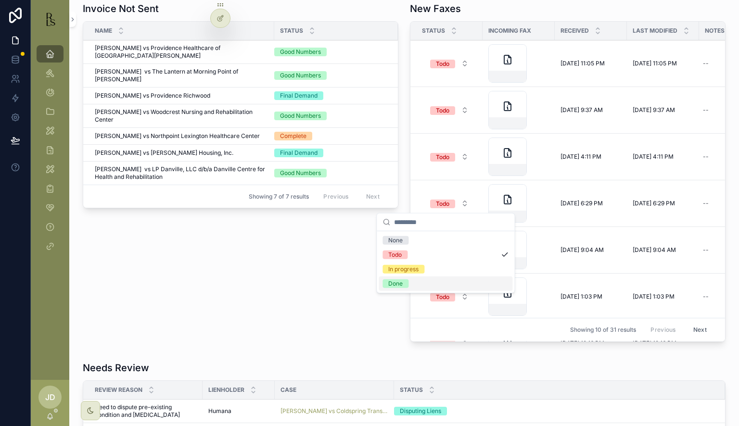
click at [393, 283] on div "Done" at bounding box center [395, 284] width 14 height 9
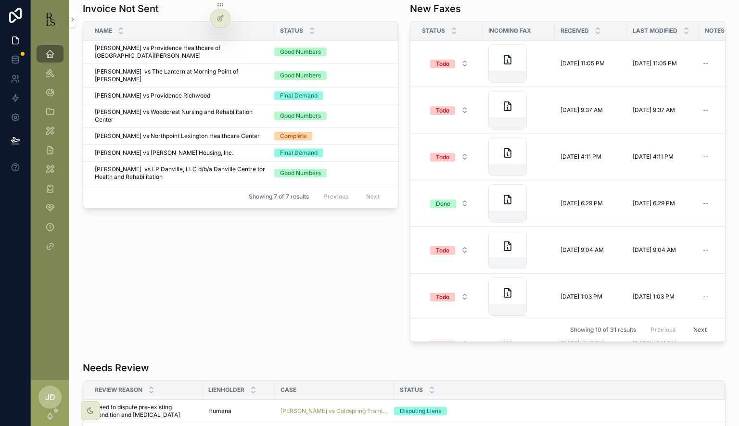
click at [440, 248] on div "Todo" at bounding box center [442, 250] width 13 height 9
click at [442, 294] on div "Todo" at bounding box center [442, 297] width 13 height 9
click at [403, 369] on div "In progress" at bounding box center [446, 362] width 134 height 14
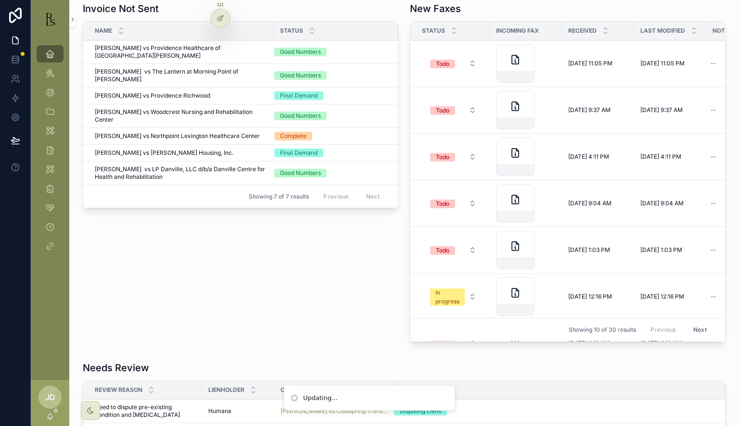
click at [403, 369] on div "Needs Review" at bounding box center [404, 367] width 643 height 13
click at [449, 306] on button "In progress" at bounding box center [454, 297] width 62 height 26
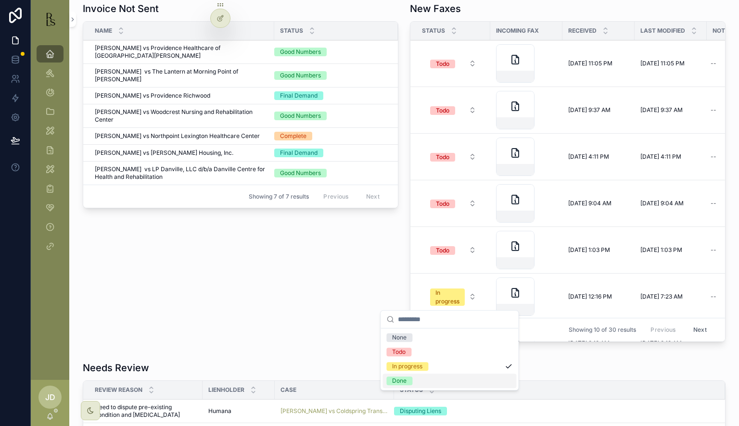
click at [411, 380] on span "Done" at bounding box center [399, 381] width 26 height 9
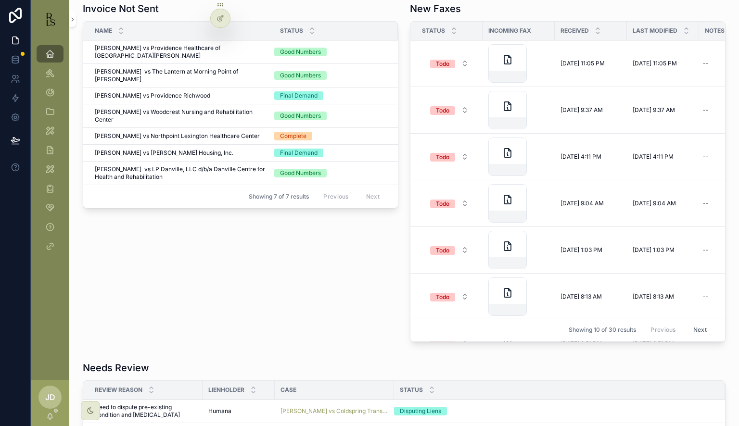
click at [447, 245] on span "Todo" at bounding box center [442, 250] width 25 height 10
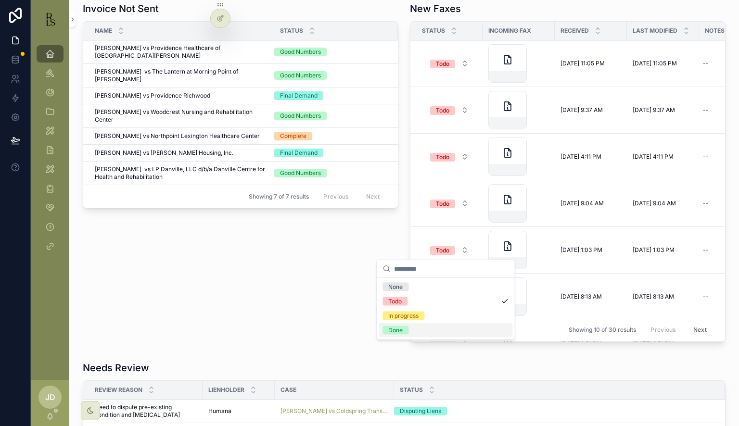
click at [403, 334] on span "Done" at bounding box center [396, 330] width 26 height 9
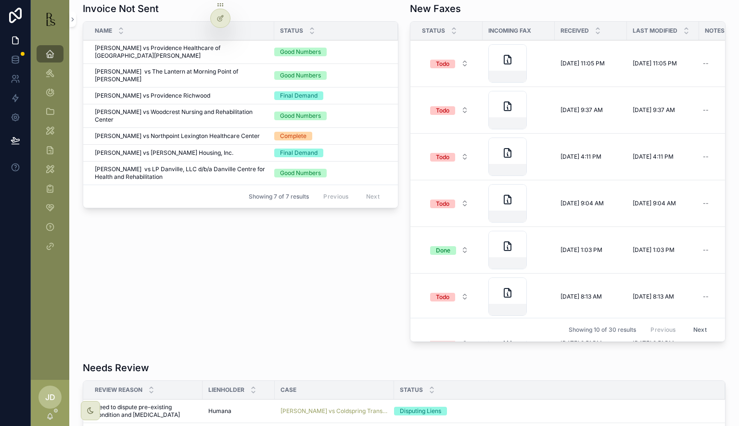
click at [442, 303] on button "Todo" at bounding box center [450, 296] width 54 height 17
click at [409, 374] on div "Done" at bounding box center [446, 377] width 134 height 14
click at [447, 206] on span "Todo" at bounding box center [442, 204] width 25 height 9
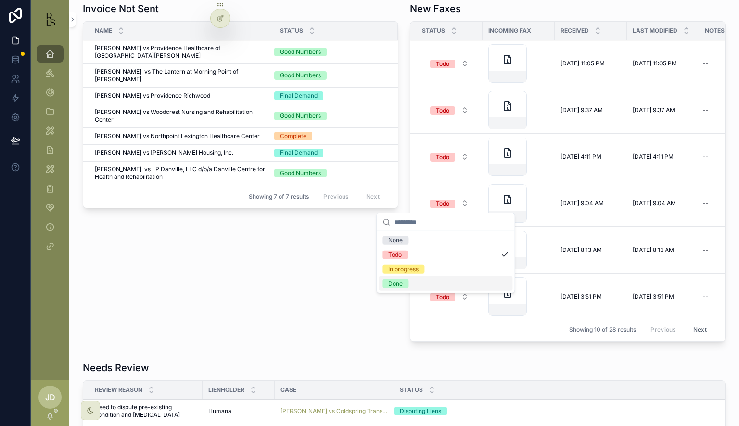
click at [400, 289] on div "Done" at bounding box center [446, 284] width 134 height 14
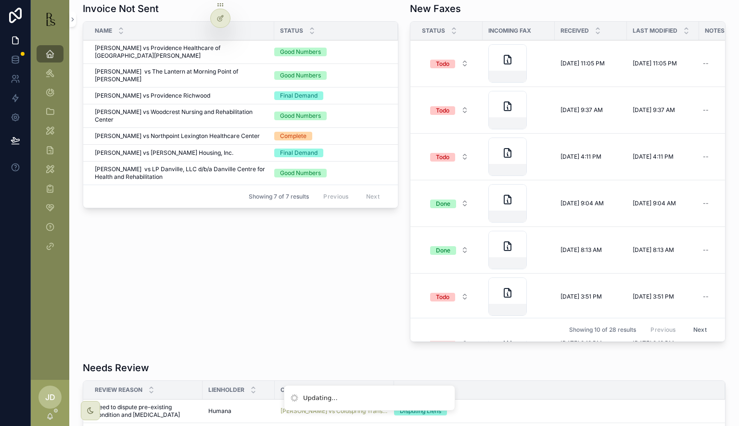
click at [432, 289] on button "Todo" at bounding box center [450, 296] width 54 height 17
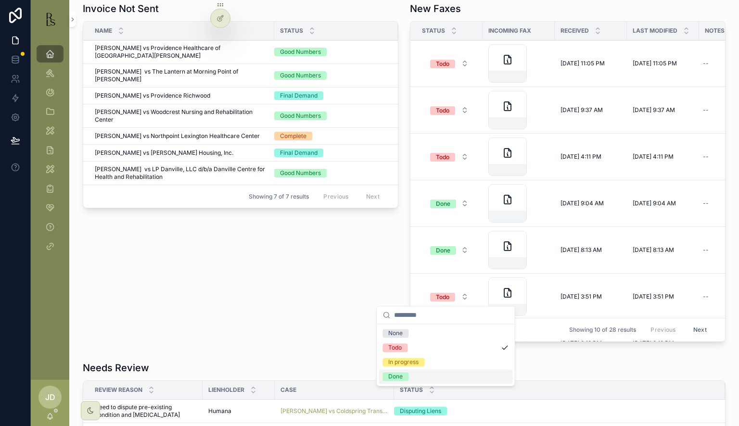
click at [402, 372] on div "Done" at bounding box center [446, 377] width 134 height 14
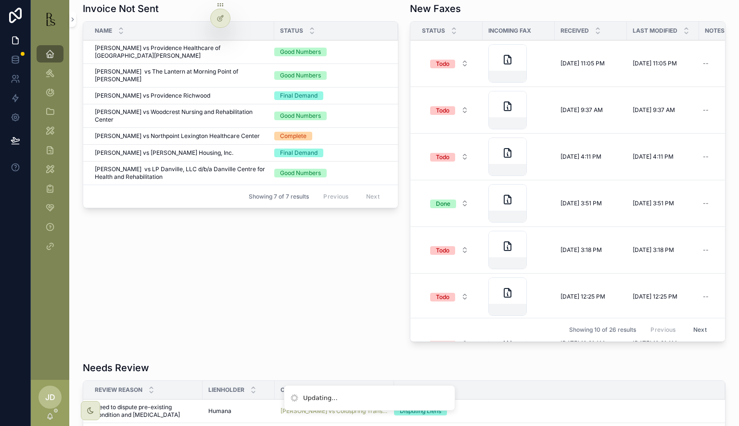
click at [437, 157] on div "Todo" at bounding box center [442, 157] width 13 height 9
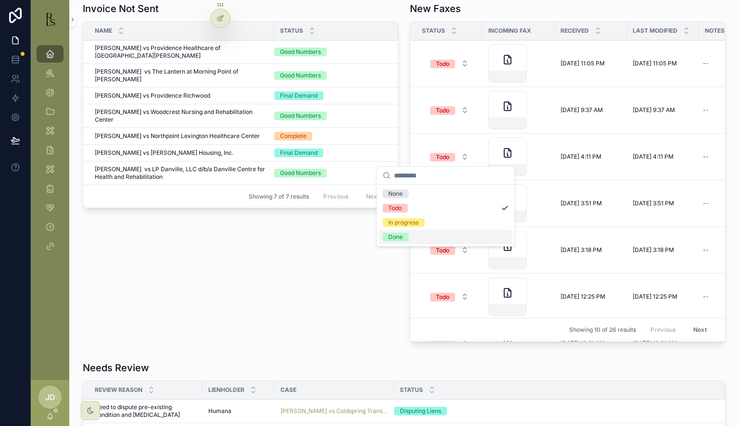
click at [413, 243] on div "Done" at bounding box center [446, 237] width 134 height 14
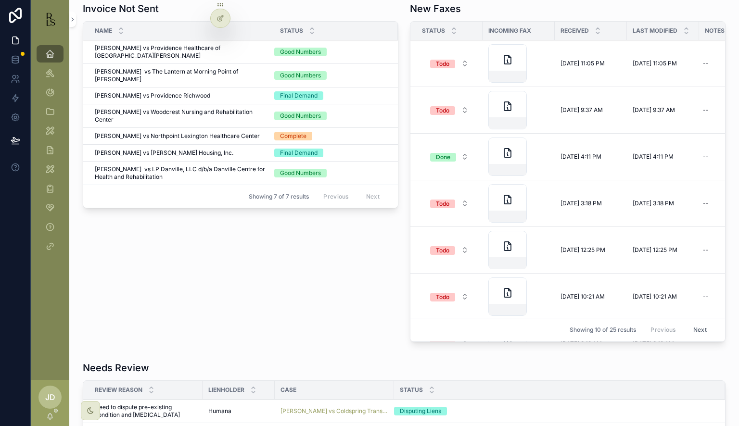
click at [430, 294] on span "Todo" at bounding box center [442, 297] width 25 height 9
click at [439, 294] on div "Todo" at bounding box center [442, 297] width 13 height 9
click at [411, 372] on div "Done" at bounding box center [446, 377] width 134 height 14
click at [446, 261] on td "Todo" at bounding box center [447, 250] width 72 height 47
click at [446, 255] on button "Todo" at bounding box center [450, 250] width 54 height 17
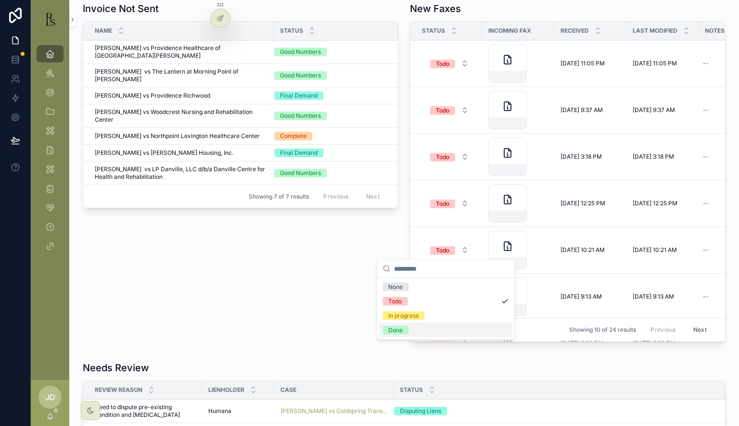
click at [428, 331] on div "Done" at bounding box center [446, 330] width 134 height 14
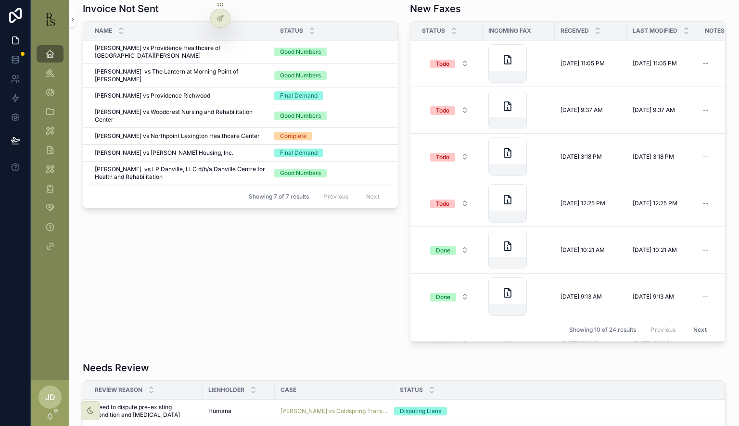
click at [442, 208] on button "Todo" at bounding box center [450, 203] width 54 height 17
click at [411, 281] on td "Todo" at bounding box center [447, 297] width 72 height 47
click at [440, 196] on button "Todo" at bounding box center [450, 203] width 54 height 17
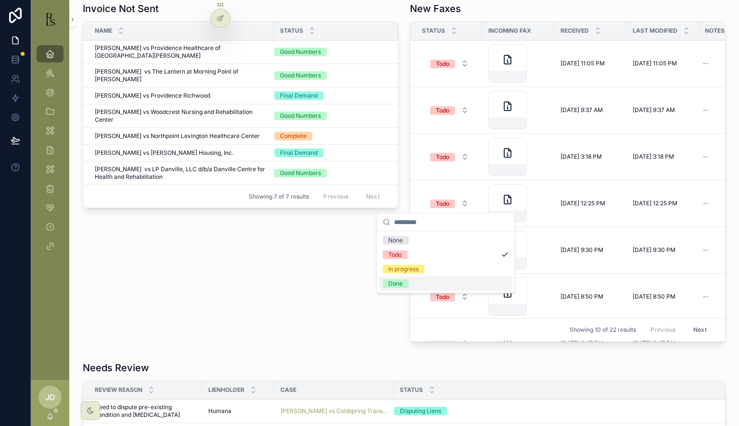
click at [402, 286] on div "Done" at bounding box center [395, 284] width 14 height 9
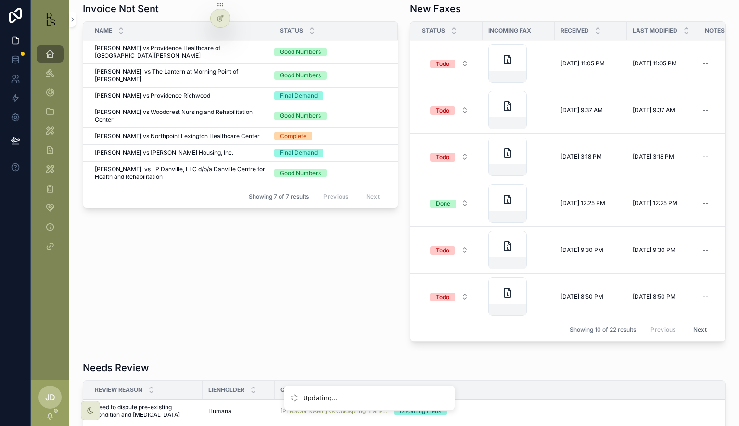
click at [430, 251] on span "Todo" at bounding box center [442, 250] width 25 height 9
click at [439, 256] on button "Todo" at bounding box center [450, 250] width 54 height 17
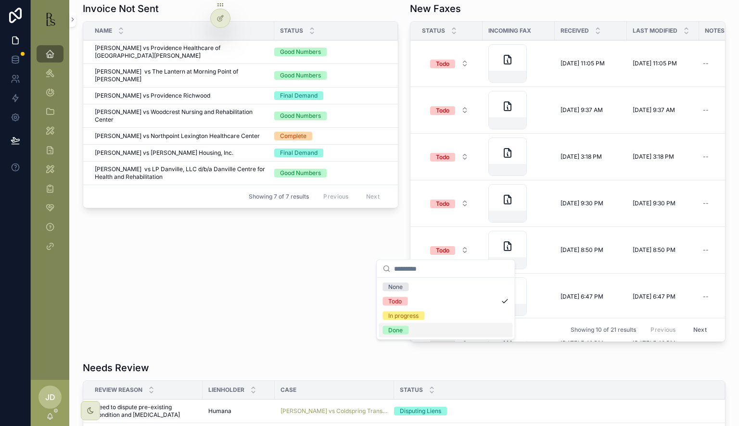
click at [410, 325] on div "Done" at bounding box center [446, 330] width 134 height 14
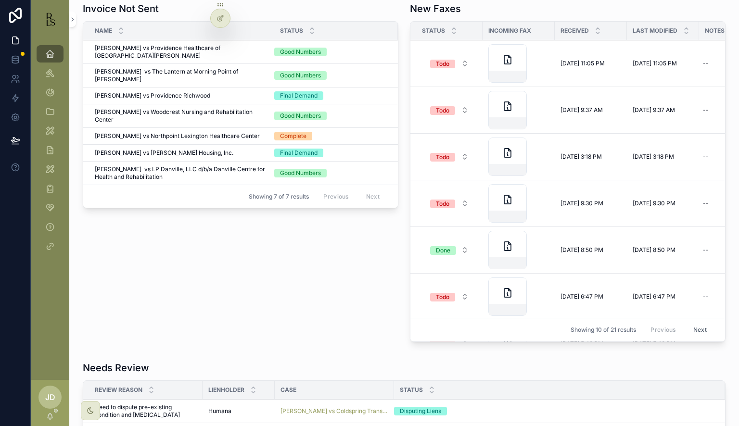
click at [436, 298] on div "Todo" at bounding box center [442, 297] width 13 height 9
click at [411, 373] on div "Needs Review" at bounding box center [404, 367] width 643 height 13
click at [449, 292] on span "Todo" at bounding box center [442, 297] width 25 height 10
click at [418, 372] on div "Done" at bounding box center [446, 377] width 134 height 14
click at [450, 251] on span "Todo" at bounding box center [442, 250] width 25 height 9
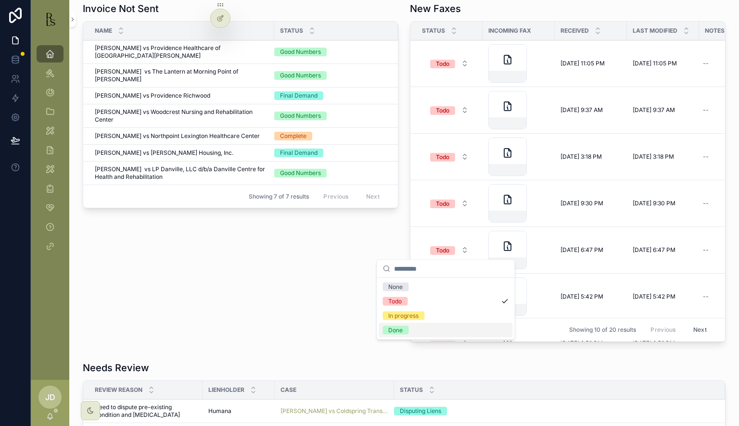
click at [430, 326] on div "Done" at bounding box center [446, 330] width 134 height 14
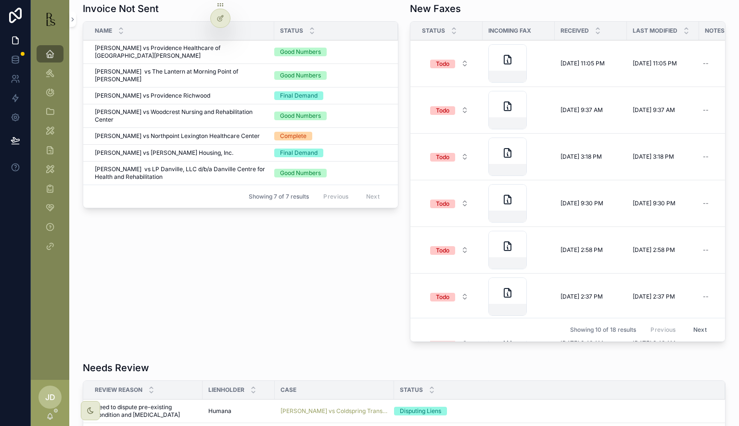
click at [446, 194] on form "Todo" at bounding box center [449, 203] width 55 height 18
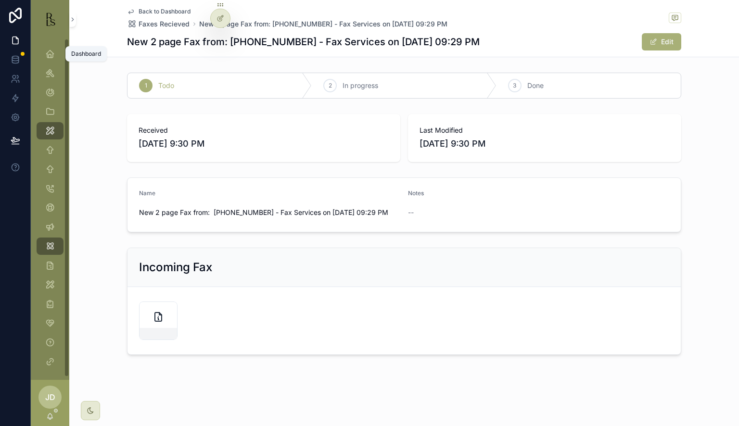
click at [55, 55] on div "Dashboard" at bounding box center [49, 53] width 15 height 15
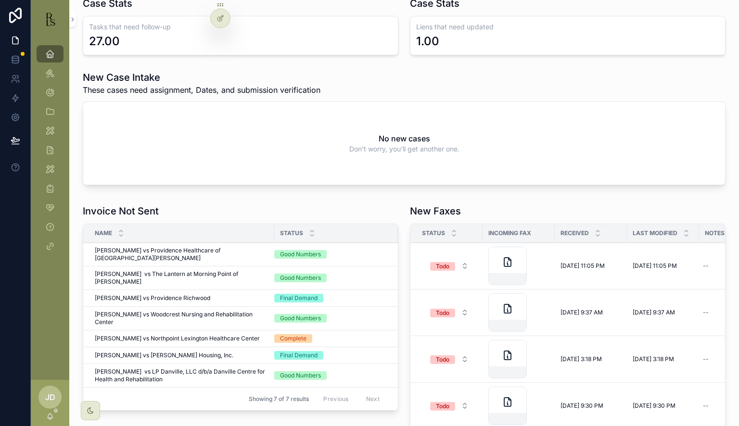
scroll to position [193, 0]
click at [448, 314] on span "Todo" at bounding box center [442, 313] width 25 height 9
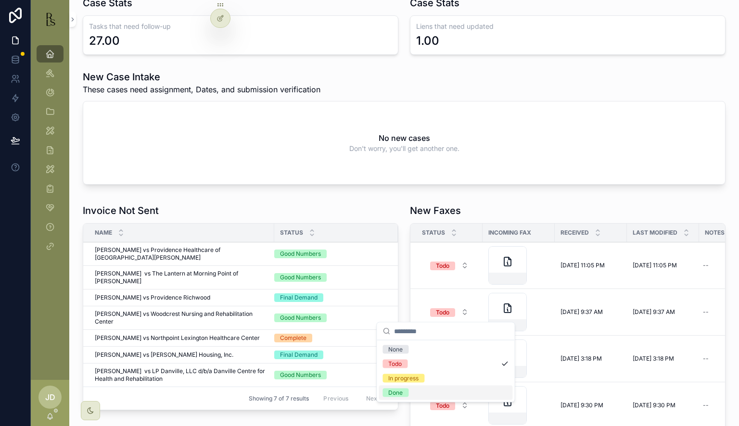
click at [403, 389] on span "Done" at bounding box center [396, 393] width 26 height 9
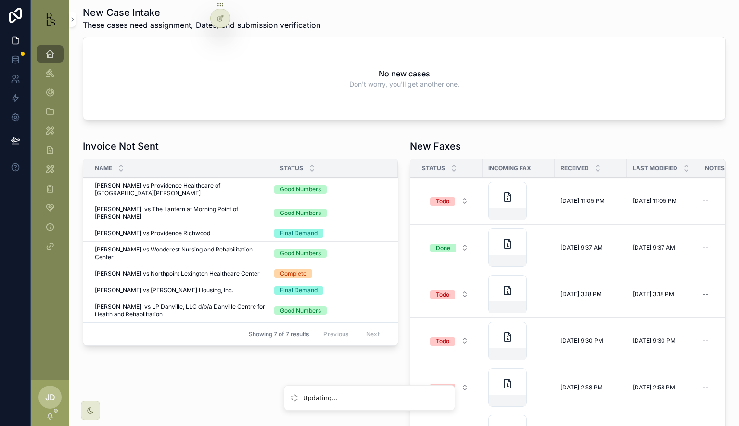
scroll to position [289, 0]
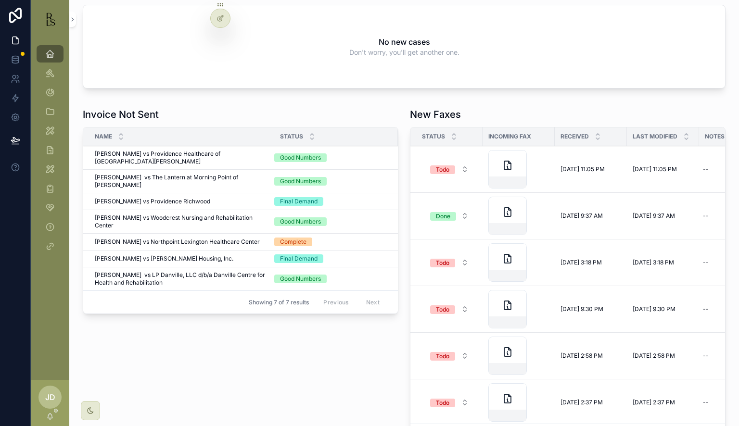
click at [449, 257] on button "Todo" at bounding box center [450, 262] width 54 height 17
click at [452, 215] on button "Todo" at bounding box center [450, 215] width 54 height 17
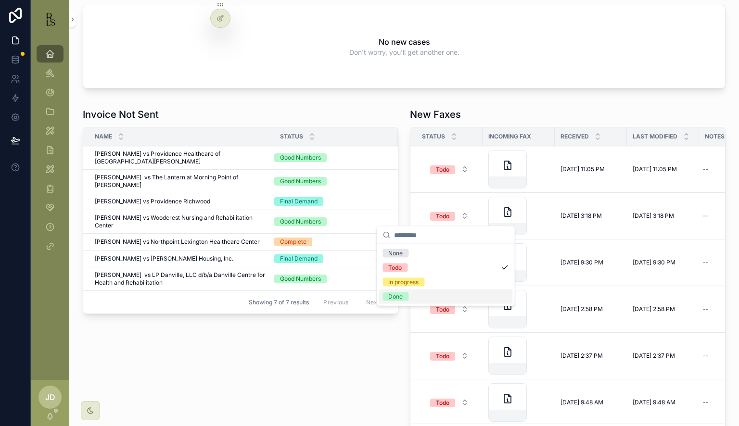
click at [398, 294] on div "Done" at bounding box center [395, 297] width 14 height 9
click at [442, 264] on div "Todo" at bounding box center [442, 263] width 13 height 9
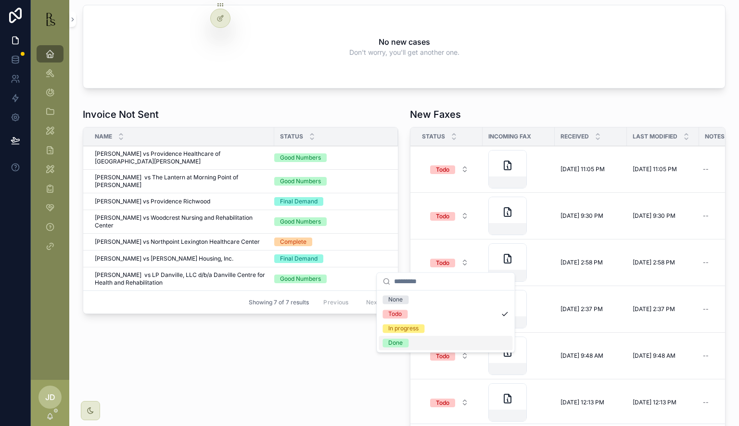
click at [405, 342] on span "Done" at bounding box center [396, 343] width 26 height 9
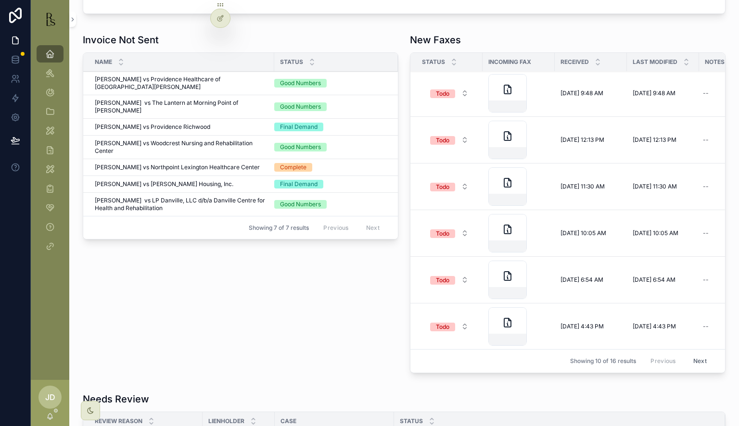
scroll to position [385, 0]
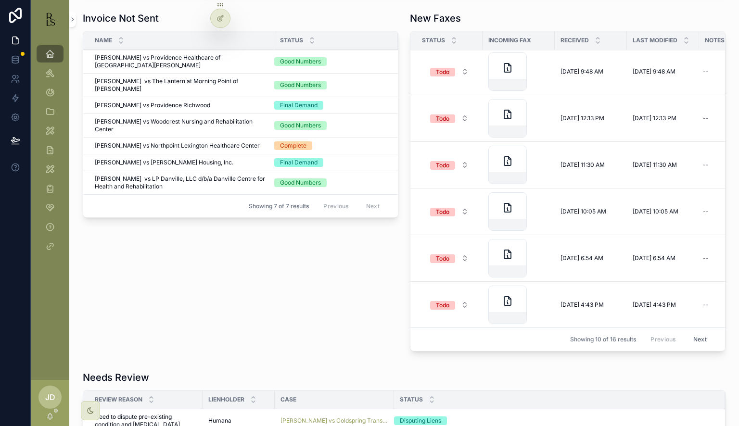
click at [455, 300] on button "Todo" at bounding box center [450, 304] width 54 height 17
click at [427, 372] on div "Needs Review" at bounding box center [404, 377] width 643 height 13
click at [451, 308] on span "Todo" at bounding box center [442, 307] width 25 height 9
click at [409, 383] on div "Done" at bounding box center [446, 387] width 134 height 14
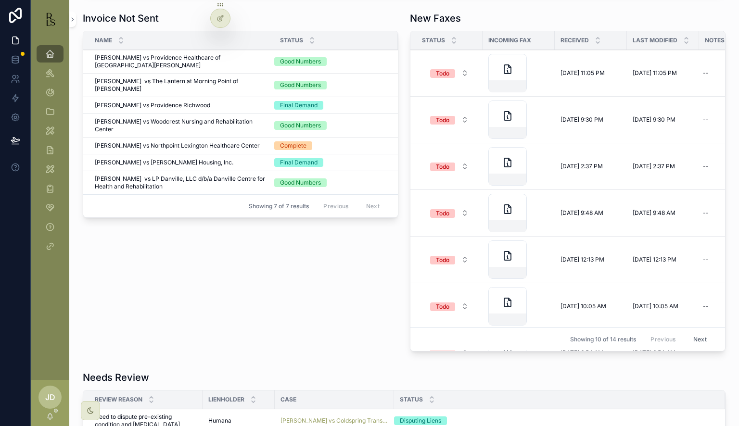
click at [451, 256] on span "Todo" at bounding box center [442, 260] width 25 height 9
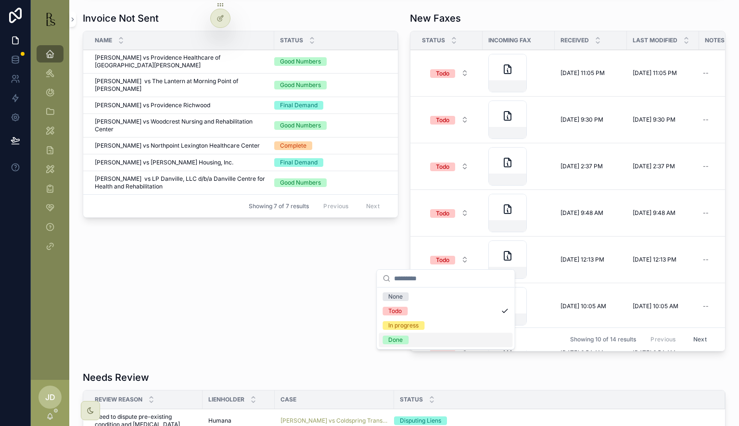
click at [408, 340] on span "Done" at bounding box center [396, 340] width 26 height 9
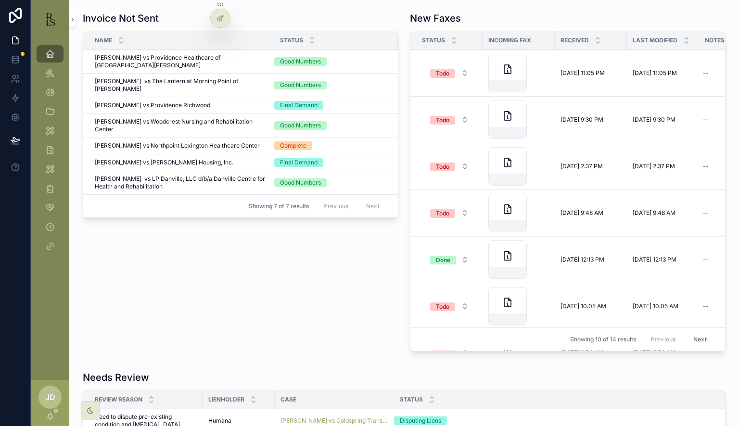
click at [446, 307] on span "Todo" at bounding box center [442, 307] width 25 height 9
click at [418, 381] on div "None Todo In progress Done" at bounding box center [446, 365] width 134 height 58
click at [418, 381] on div "Done" at bounding box center [446, 387] width 134 height 14
click at [448, 299] on button "Todo" at bounding box center [450, 306] width 54 height 17
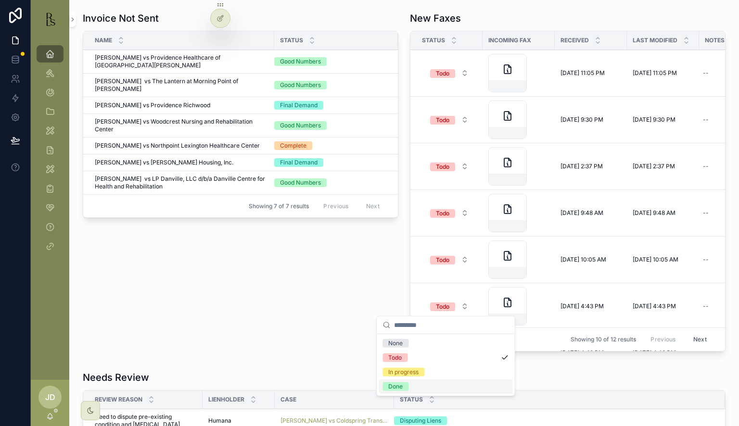
click at [409, 387] on div "Done" at bounding box center [446, 387] width 134 height 14
click at [458, 304] on button "Todo" at bounding box center [450, 306] width 54 height 17
click at [400, 387] on div "Done" at bounding box center [395, 387] width 14 height 9
click at [451, 308] on span "Done" at bounding box center [443, 307] width 26 height 9
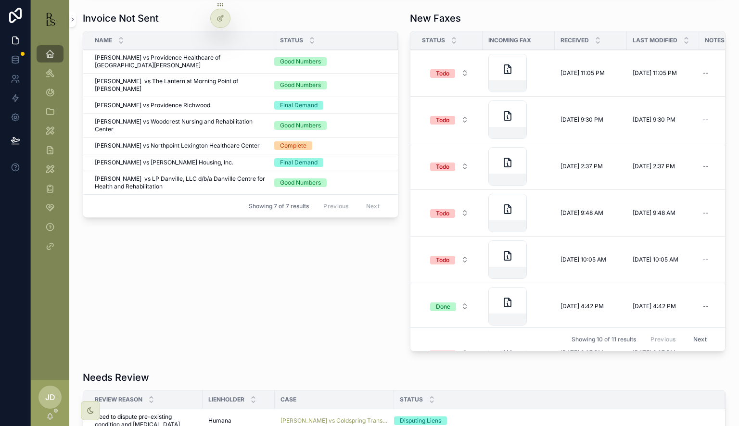
click at [451, 256] on span "Todo" at bounding box center [442, 260] width 25 height 9
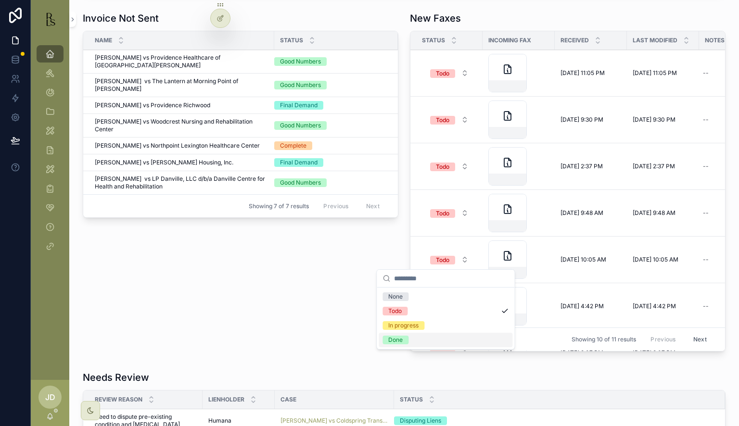
click at [417, 335] on div "Done" at bounding box center [446, 340] width 134 height 14
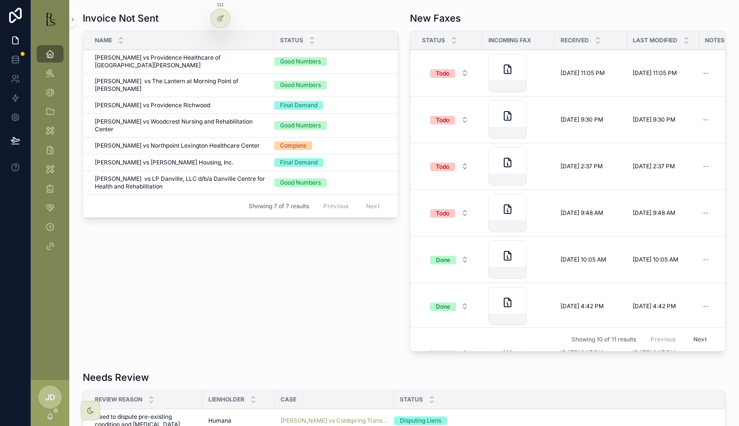
click at [455, 217] on button "Todo" at bounding box center [450, 213] width 54 height 17
click at [415, 295] on td "Todo" at bounding box center [447, 306] width 72 height 47
click at [448, 263] on span "Todo" at bounding box center [442, 260] width 25 height 9
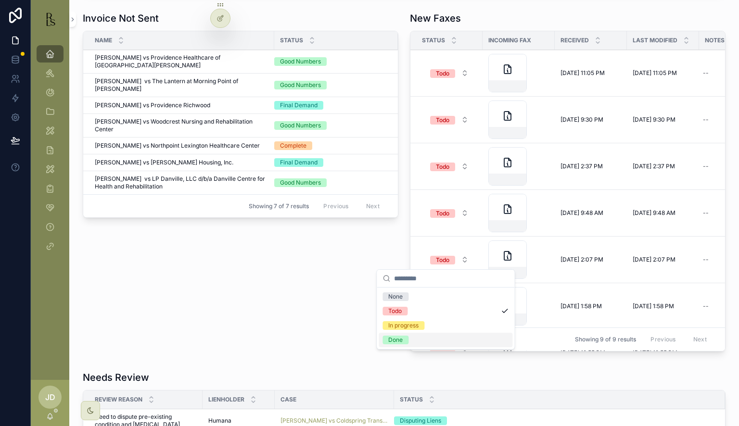
click at [424, 335] on div "Done" at bounding box center [446, 340] width 134 height 14
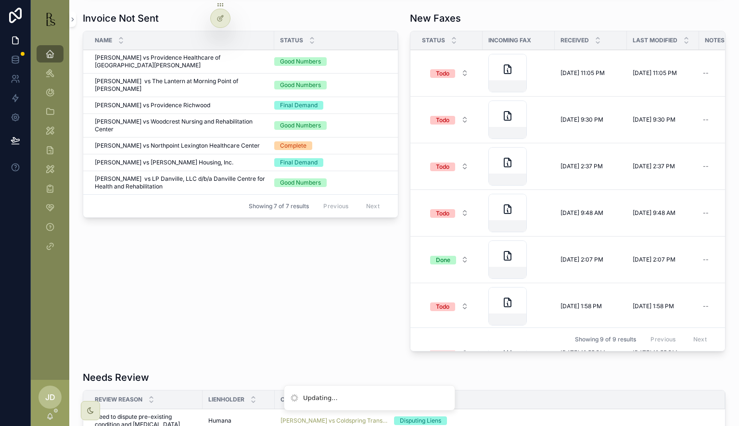
click at [448, 308] on span "Todo" at bounding box center [442, 307] width 25 height 9
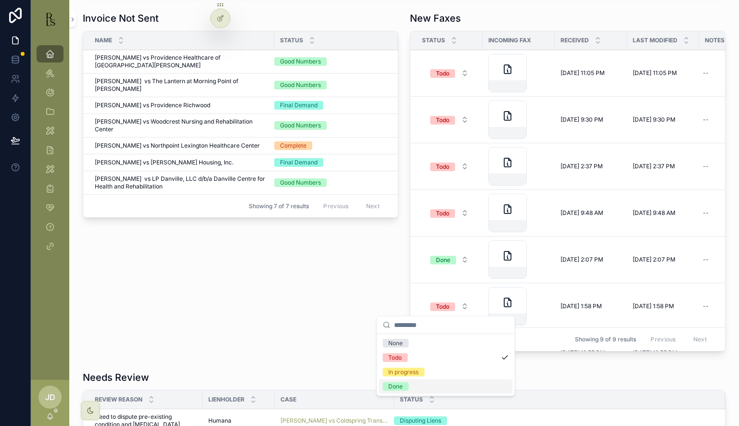
click at [412, 386] on div "Done" at bounding box center [446, 387] width 134 height 14
click at [446, 300] on button "Todo" at bounding box center [450, 306] width 54 height 17
click at [451, 303] on span "Todo" at bounding box center [442, 307] width 25 height 9
click at [418, 382] on div "Done" at bounding box center [446, 387] width 134 height 14
click at [452, 261] on button "Todo" at bounding box center [450, 259] width 54 height 17
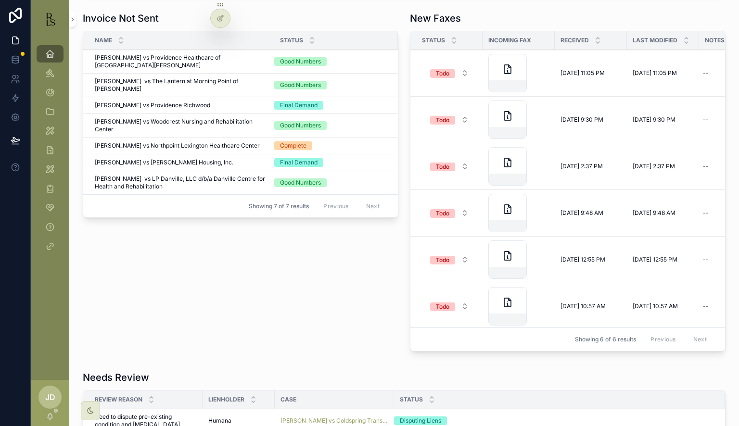
click at [426, 337] on div "Showing 6 of 6 results Previous Next" at bounding box center [568, 339] width 315 height 23
click at [444, 300] on button "Todo" at bounding box center [450, 306] width 54 height 17
click at [417, 382] on div "Done" at bounding box center [446, 387] width 134 height 14
click at [451, 263] on span "Todo" at bounding box center [442, 260] width 25 height 9
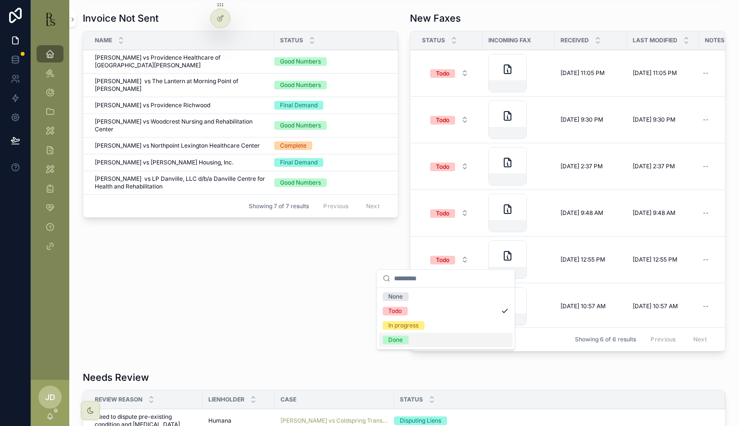
click at [418, 346] on div "Done" at bounding box center [446, 340] width 134 height 14
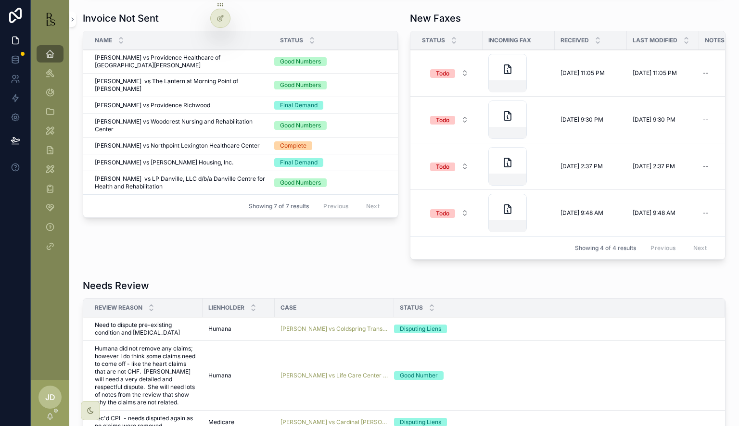
click at [453, 210] on button "Todo" at bounding box center [450, 213] width 54 height 17
click at [421, 290] on div "Done" at bounding box center [446, 293] width 134 height 14
click at [448, 174] on button "Todo" at bounding box center [450, 166] width 54 height 17
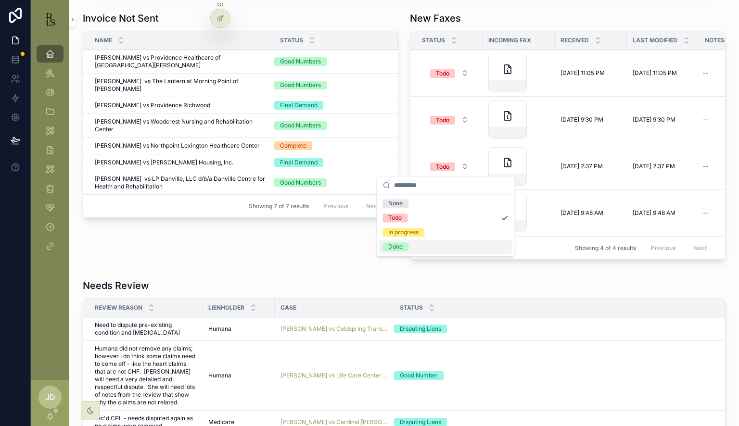
click at [415, 253] on div "Done" at bounding box center [446, 247] width 134 height 14
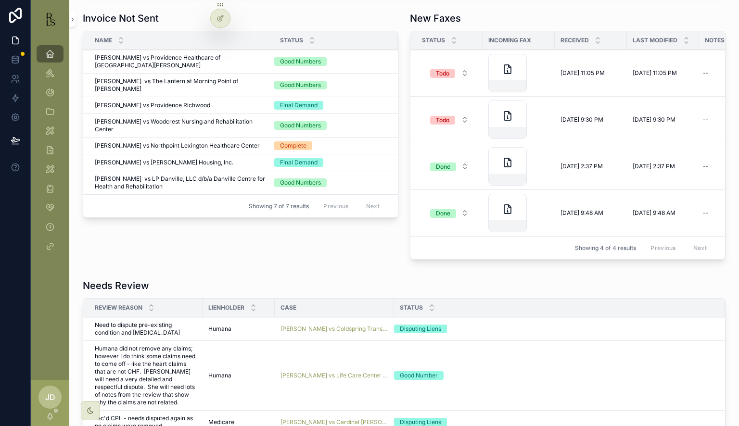
click at [442, 121] on div "Todo" at bounding box center [442, 120] width 13 height 9
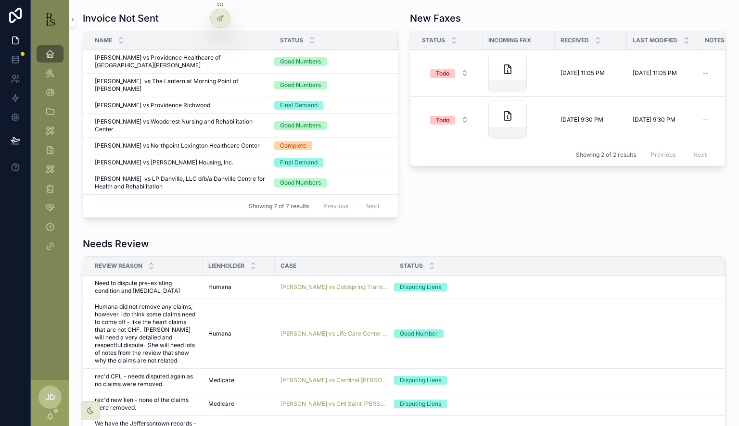
click at [451, 121] on span "Todo" at bounding box center [442, 120] width 25 height 9
click at [425, 196] on div "Done" at bounding box center [446, 200] width 134 height 14
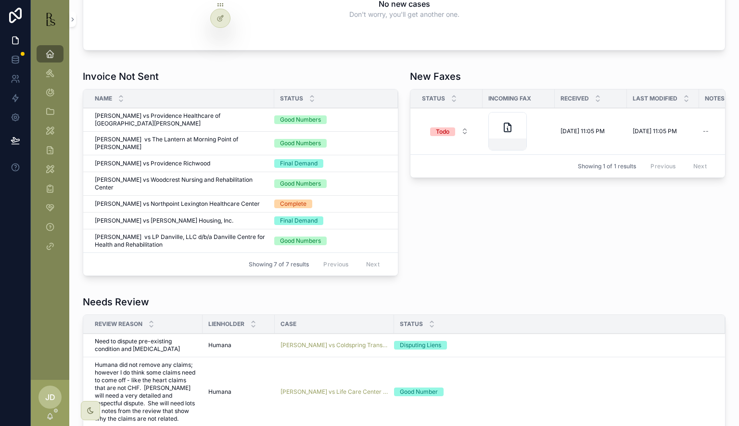
scroll to position [289, 0]
